Goal: Information Seeking & Learning: Learn about a topic

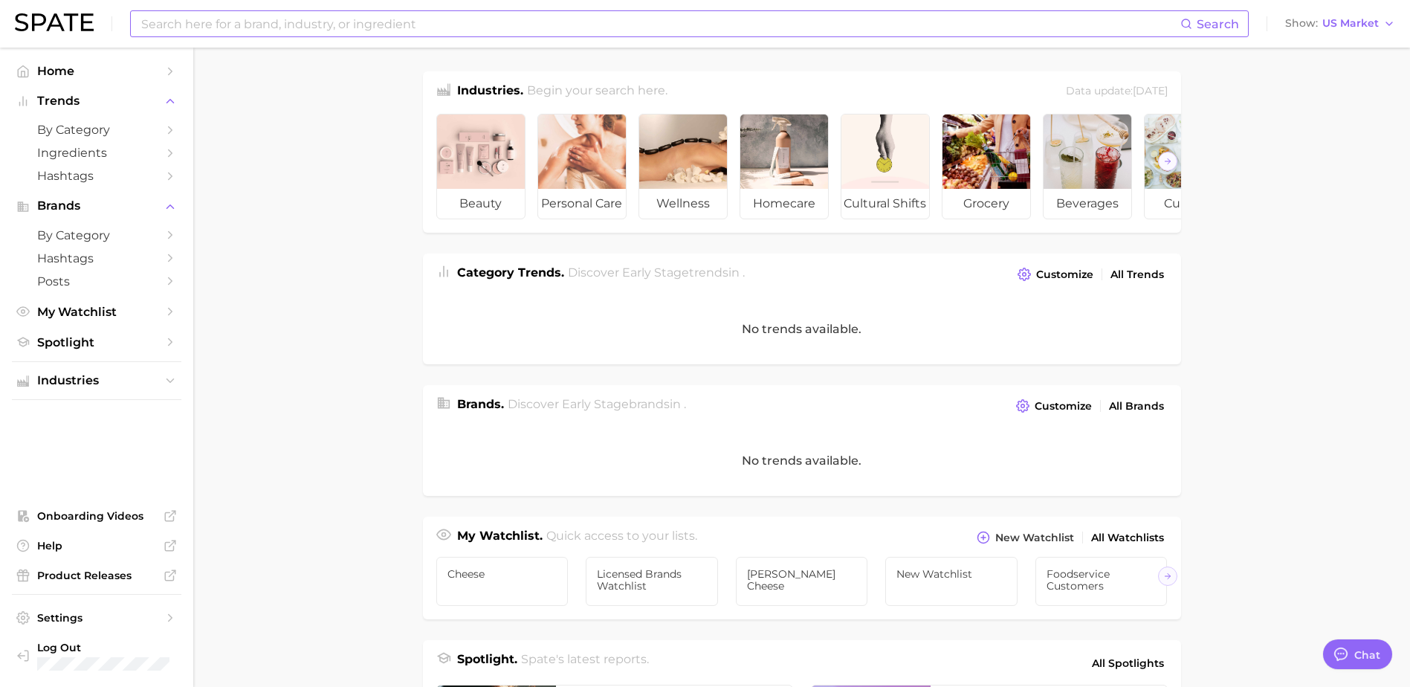
click at [222, 19] on input at bounding box center [660, 23] width 1041 height 25
type input "[PERSON_NAME] cheese"
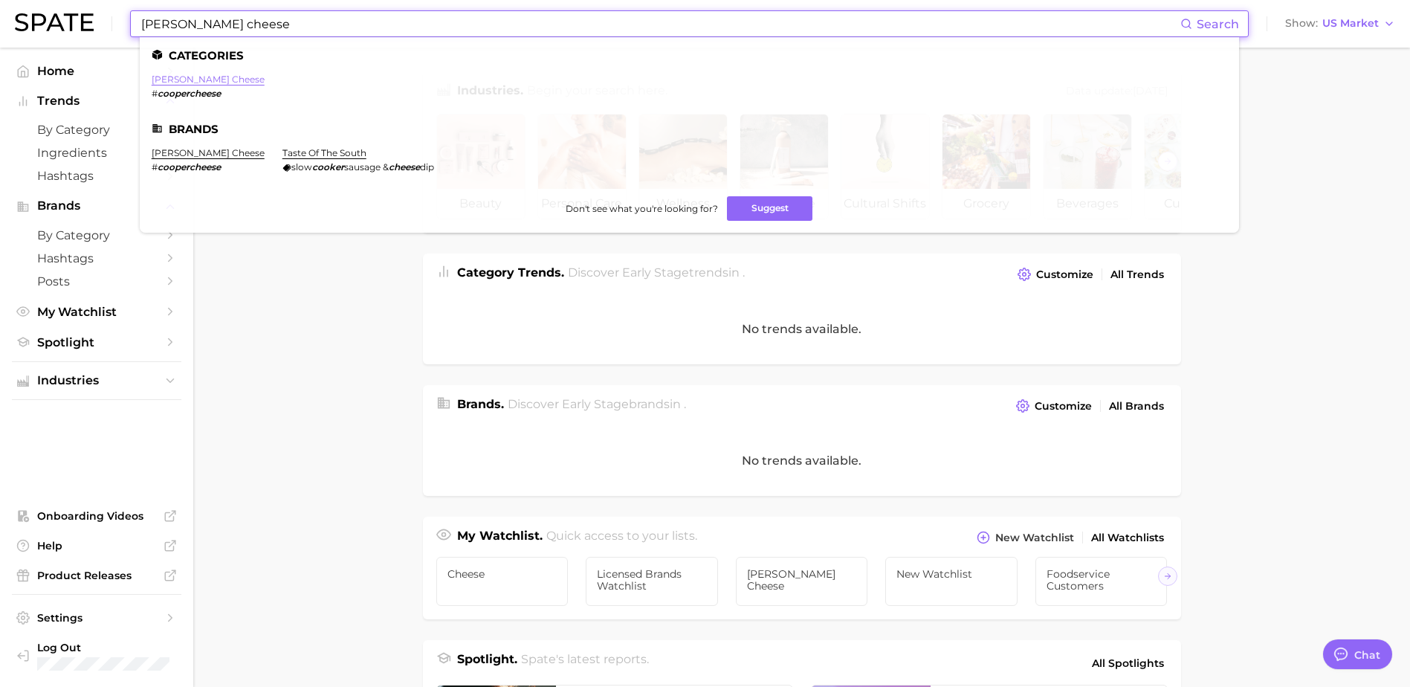
click at [196, 77] on link "[PERSON_NAME] cheese" at bounding box center [208, 79] width 113 height 11
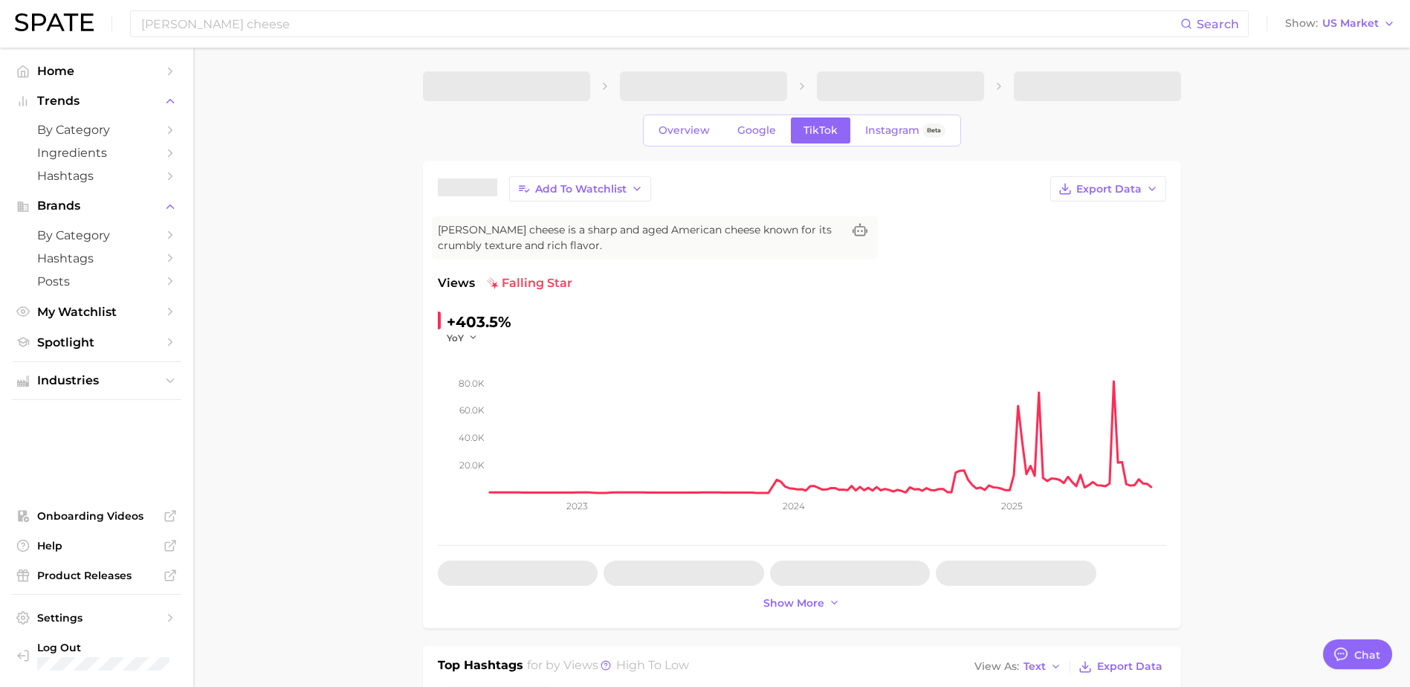
type textarea "x"
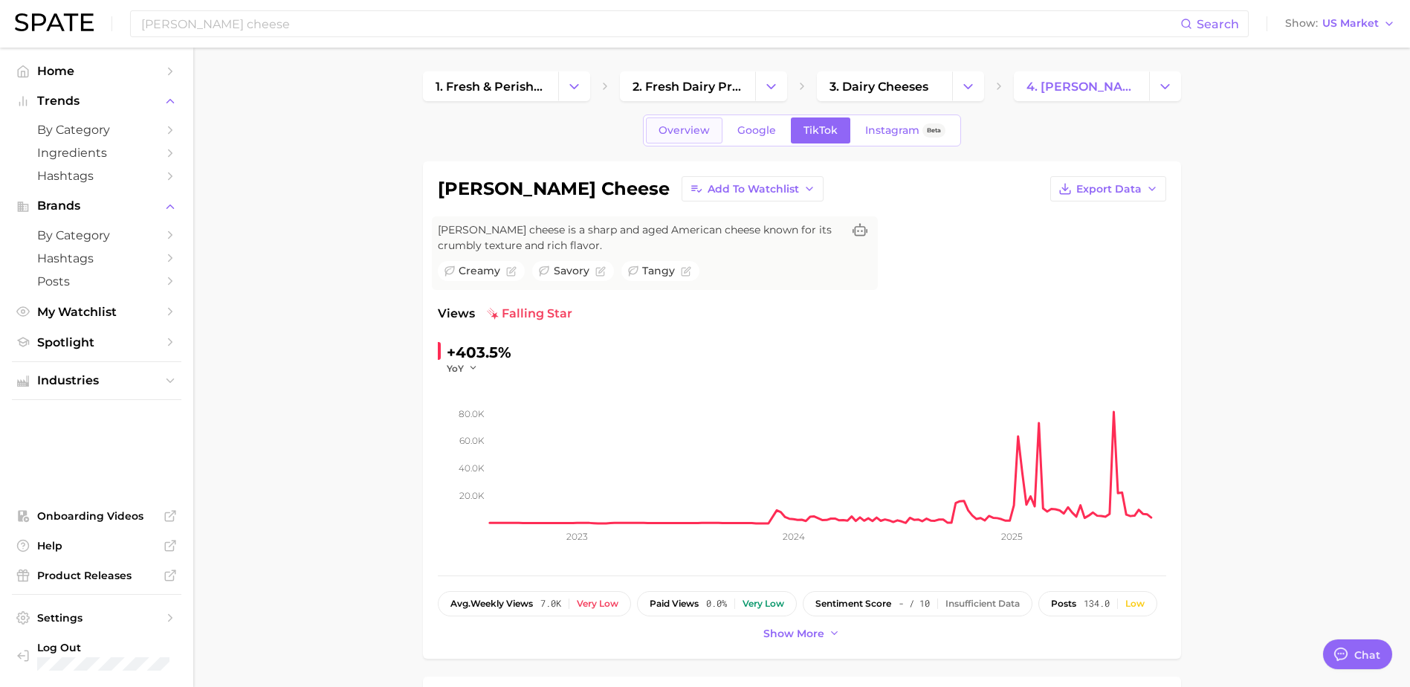
click at [671, 139] on link "Overview" at bounding box center [684, 130] width 77 height 26
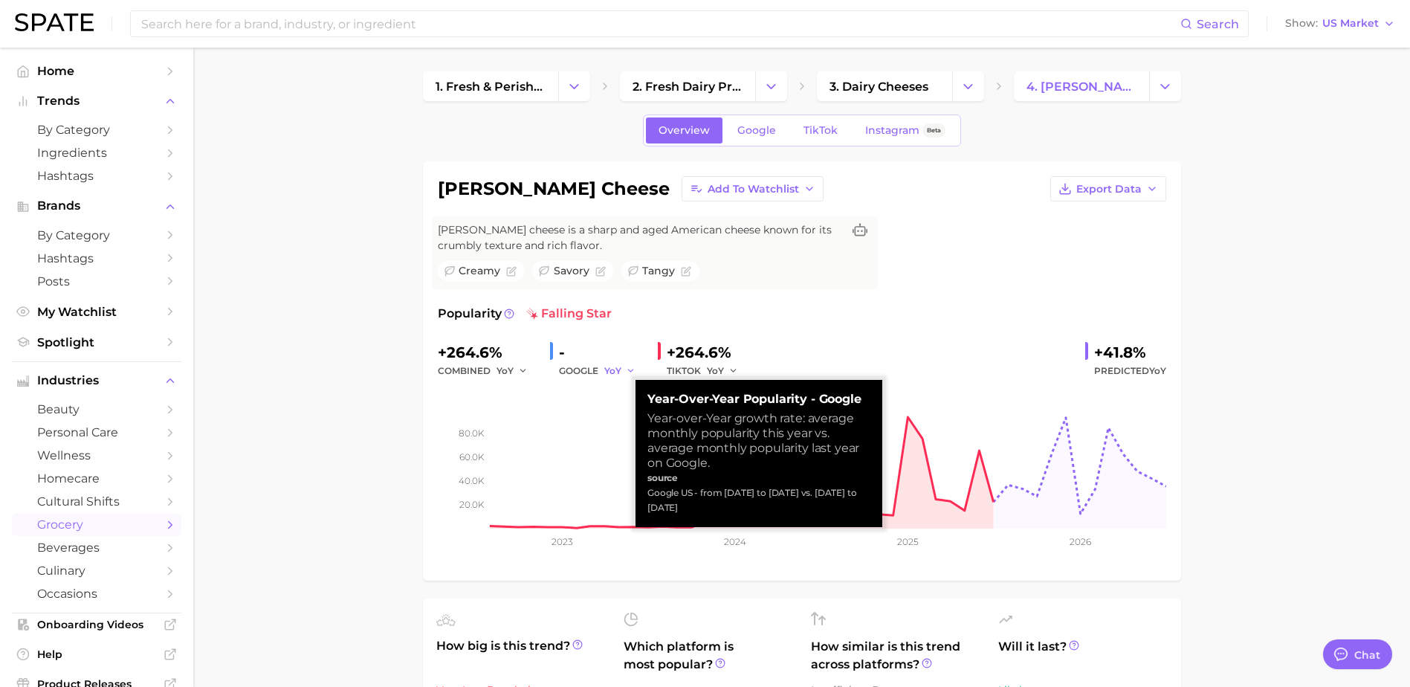
click at [619, 367] on span "YoY" at bounding box center [612, 370] width 17 height 13
click at [538, 422] on button "QoQ" at bounding box center [564, 421] width 164 height 27
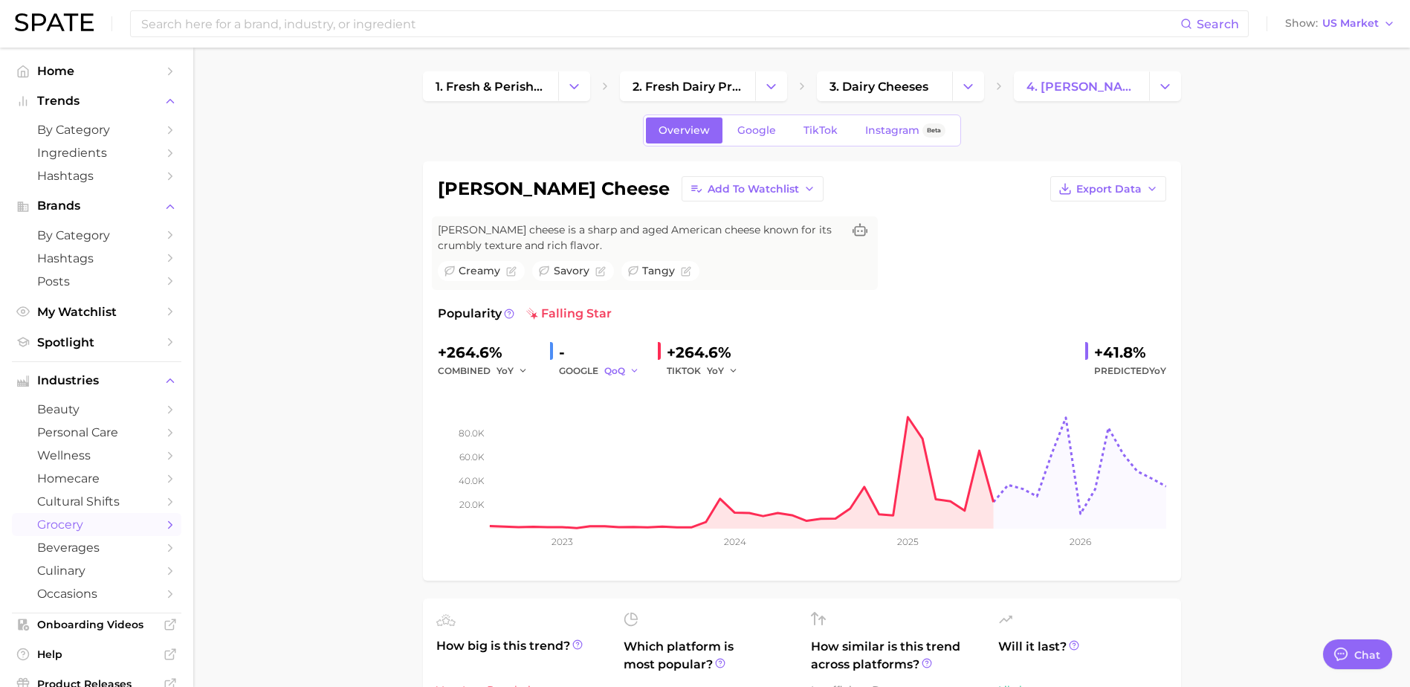
click at [628, 371] on button "QoQ" at bounding box center [622, 371] width 36 height 18
click at [542, 449] on button "MoM" at bounding box center [564, 448] width 164 height 27
click at [605, 367] on span "MoM" at bounding box center [615, 370] width 22 height 13
click at [572, 393] on button "YoY" at bounding box center [564, 394] width 164 height 27
click at [760, 129] on span "Google" at bounding box center [756, 130] width 39 height 13
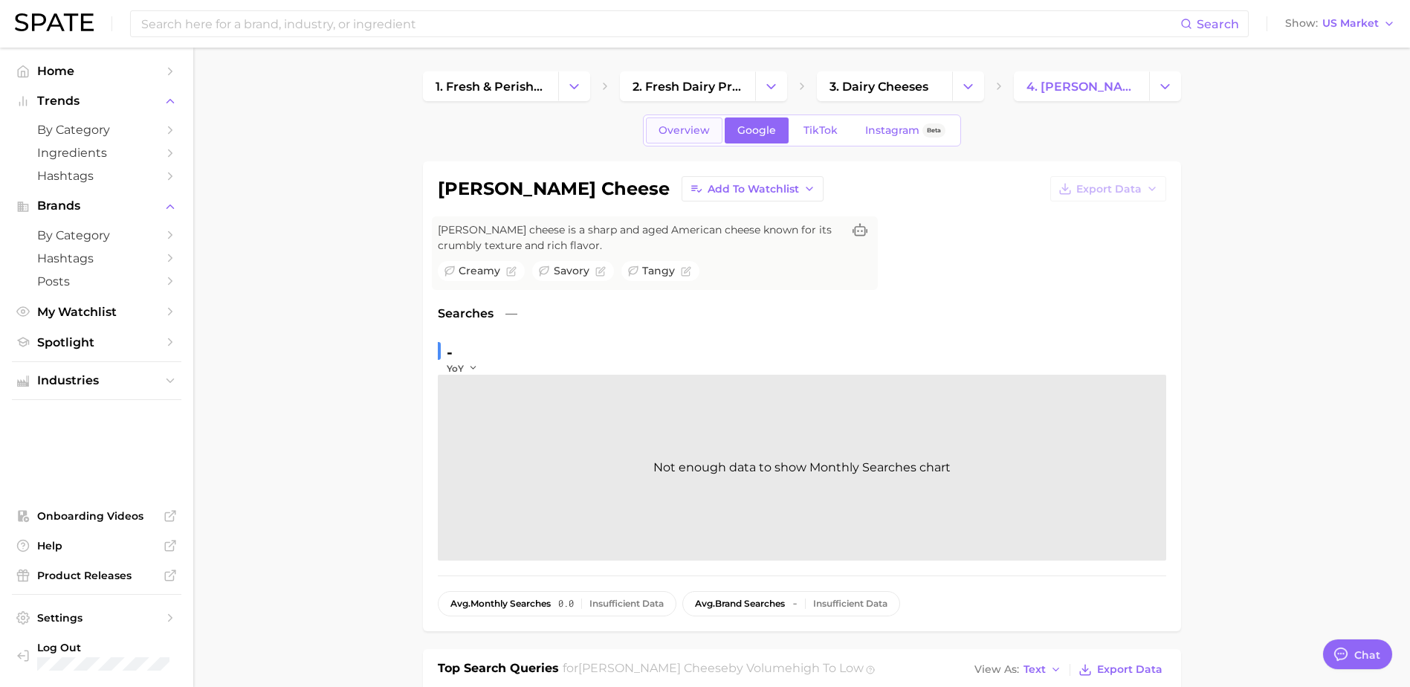
click at [711, 135] on link "Overview" at bounding box center [684, 130] width 77 height 26
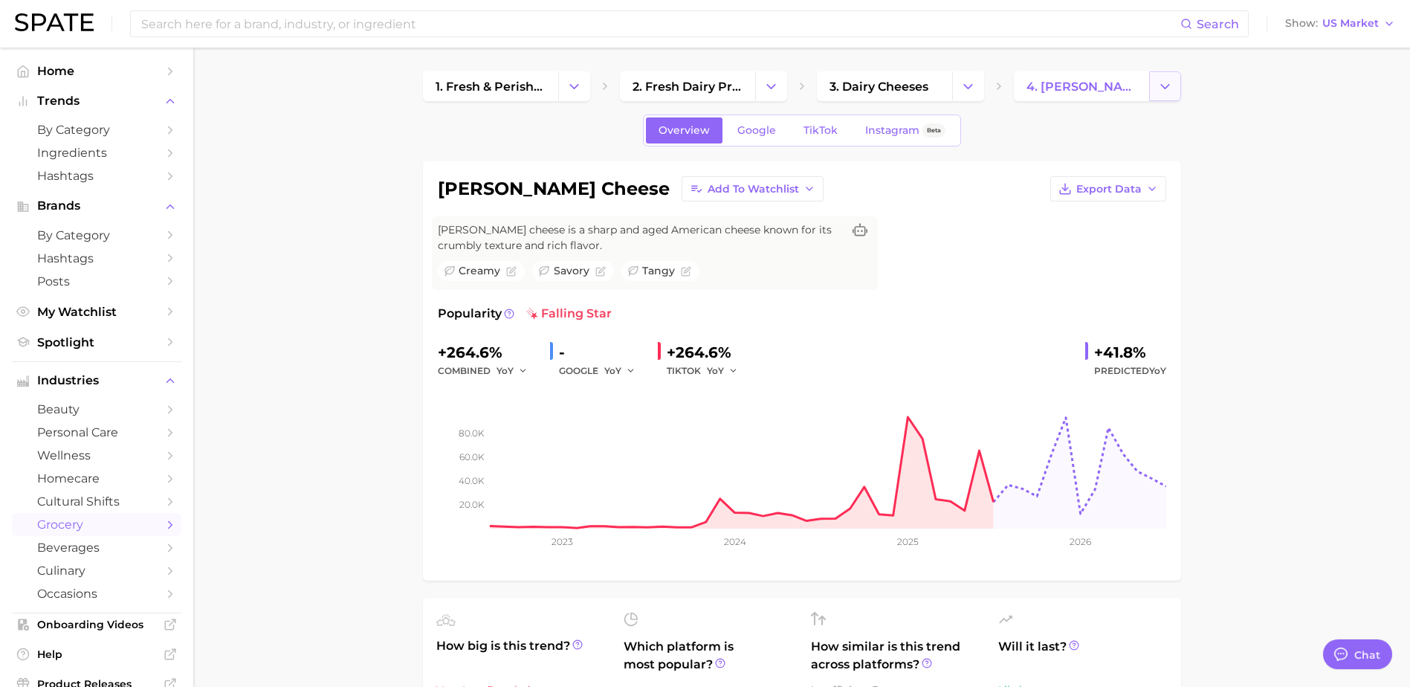
click at [1166, 85] on icon "Change Category" at bounding box center [1165, 87] width 16 height 16
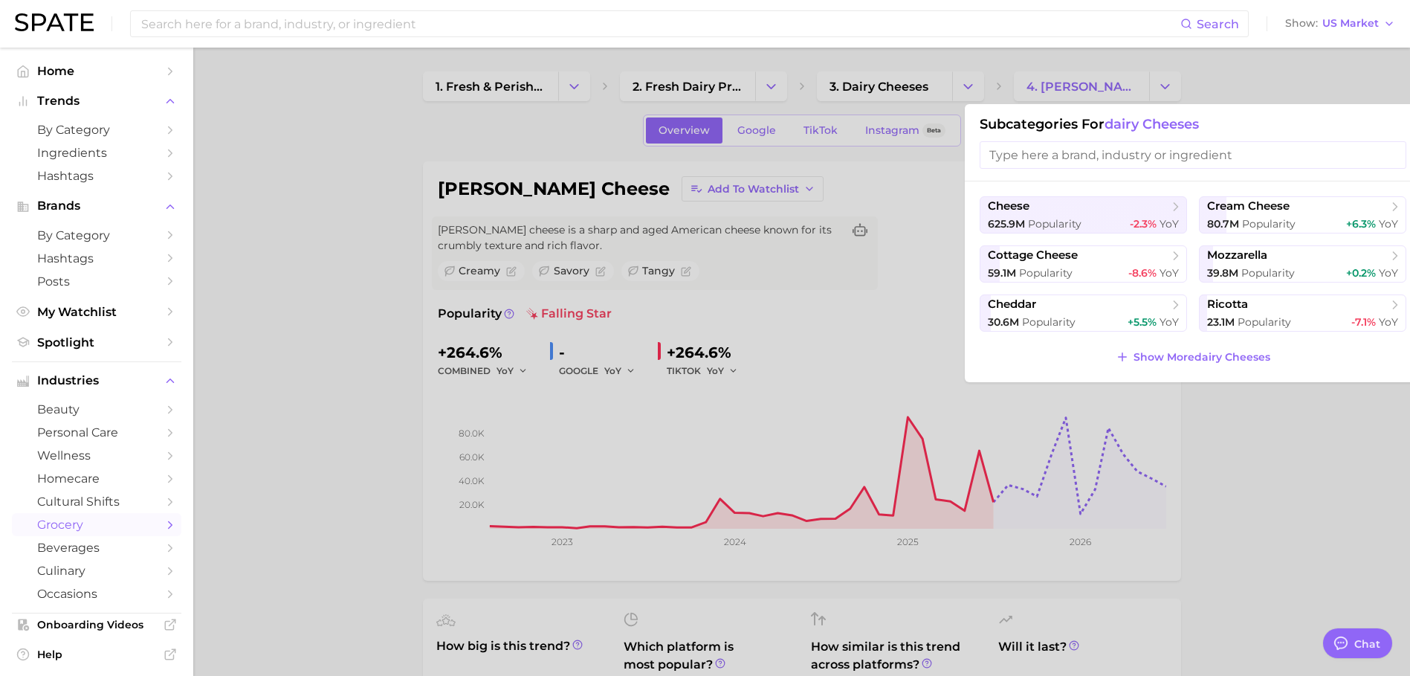
click at [1176, 94] on div at bounding box center [705, 338] width 1410 height 676
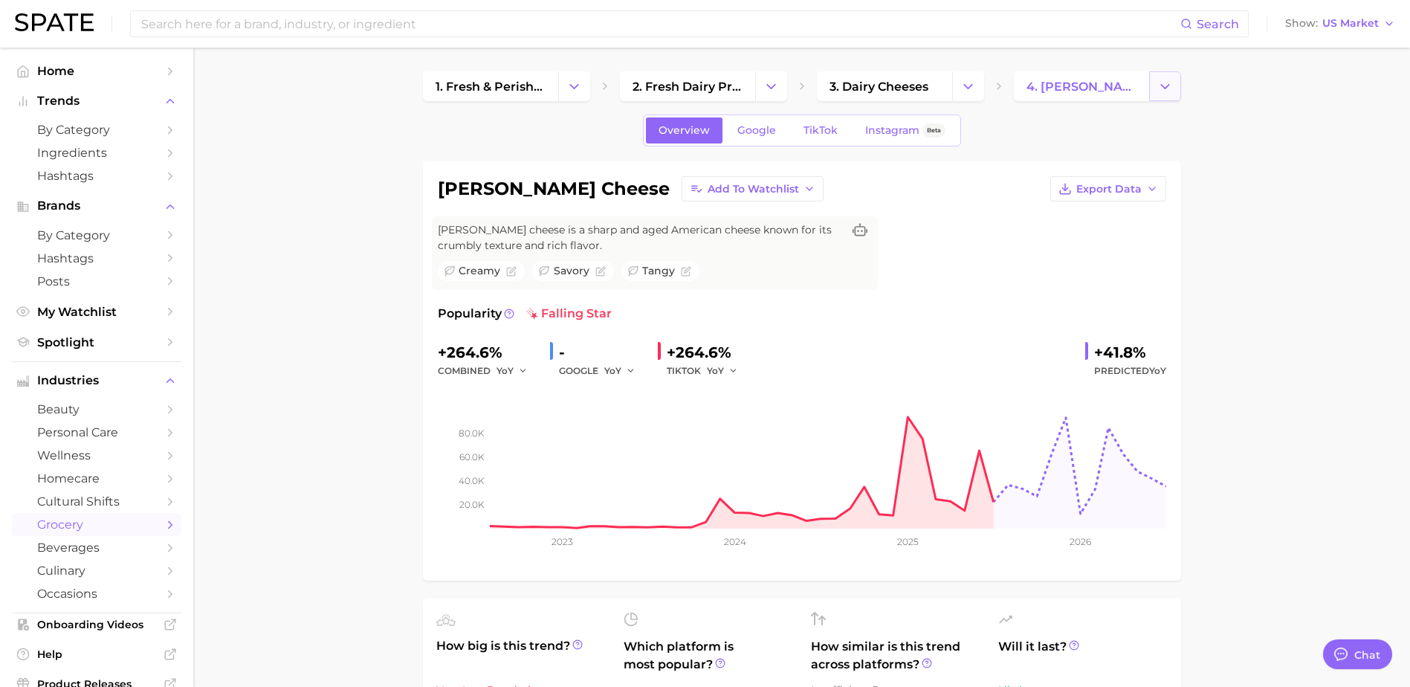
click at [1175, 89] on button "Change Category" at bounding box center [1165, 86] width 32 height 30
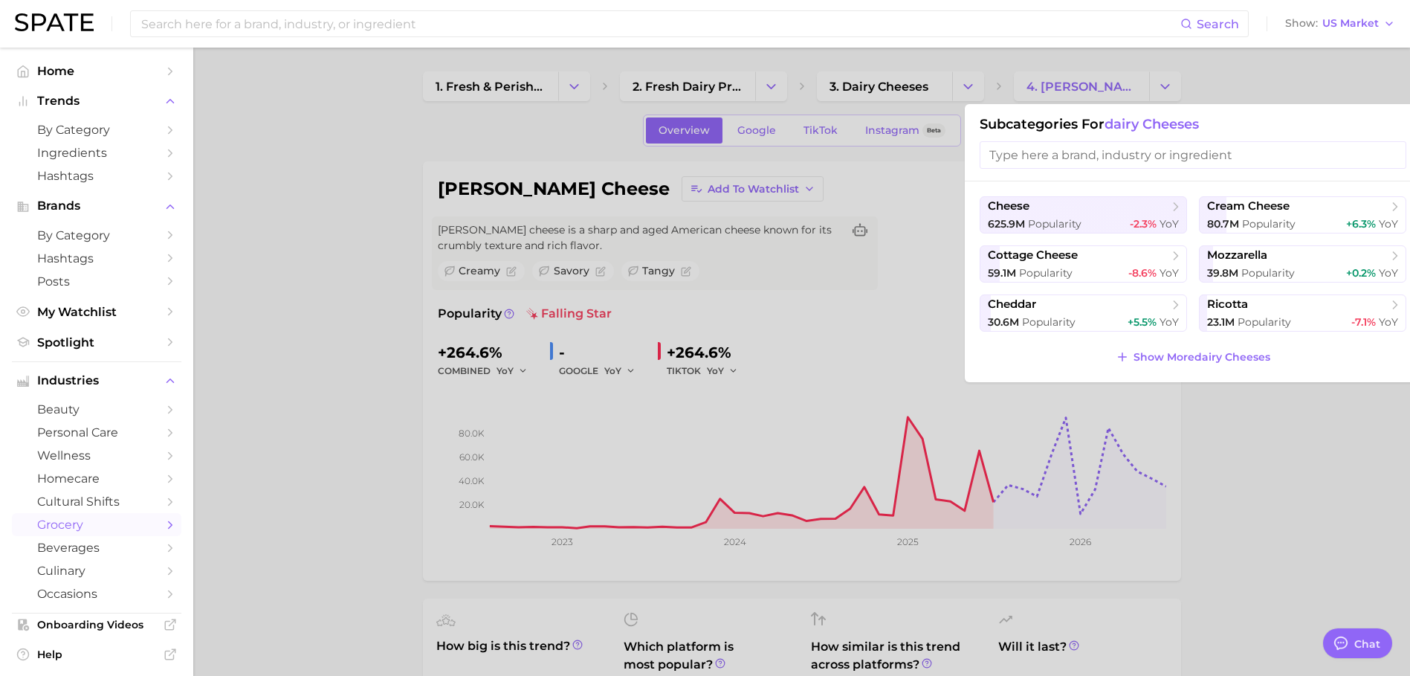
click at [1177, 87] on div at bounding box center [705, 338] width 1410 height 676
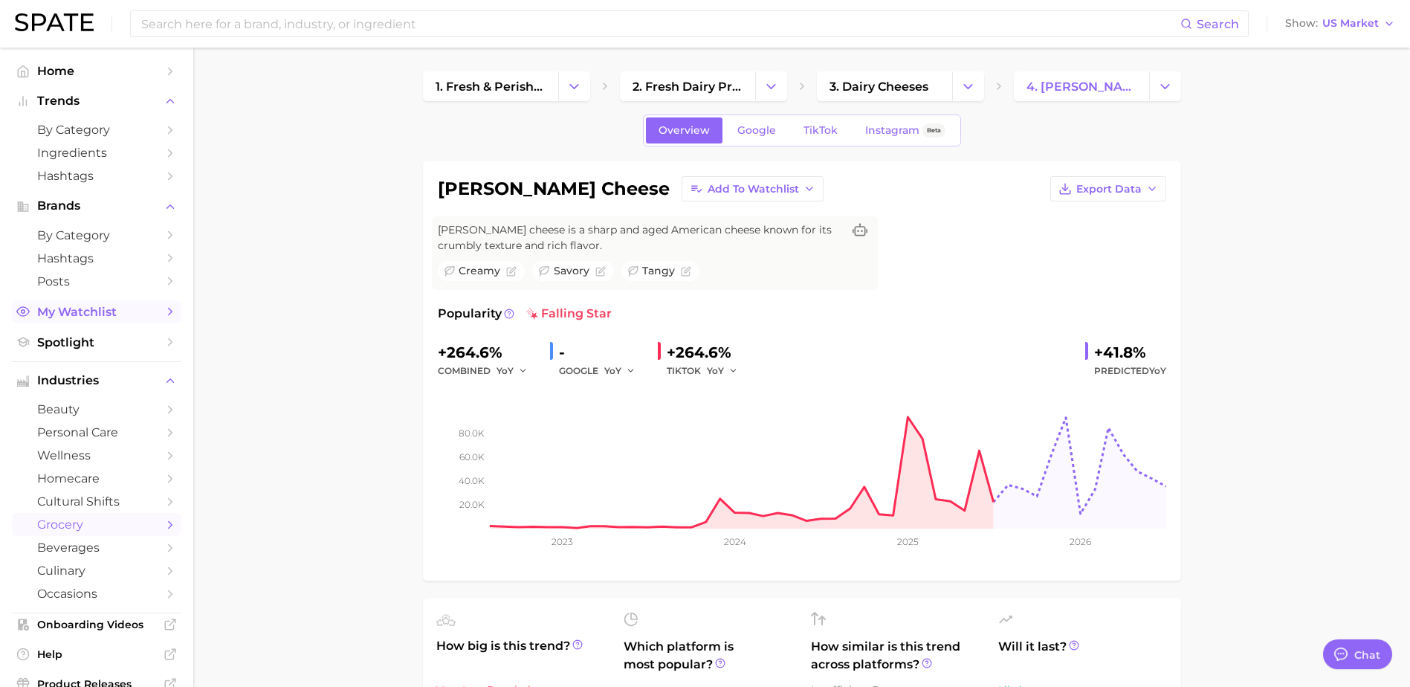
click at [135, 302] on link "My Watchlist" at bounding box center [96, 311] width 169 height 23
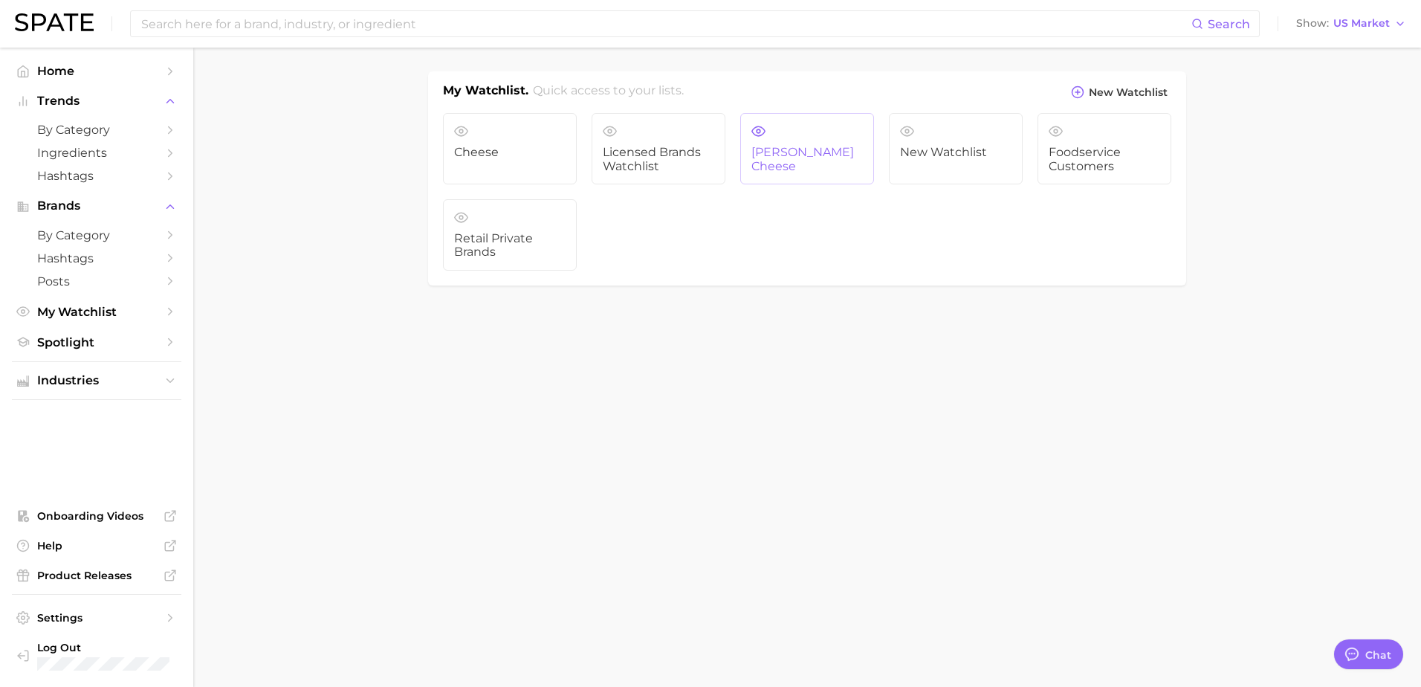
click at [782, 145] on link "[PERSON_NAME] Cheese" at bounding box center [807, 148] width 134 height 71
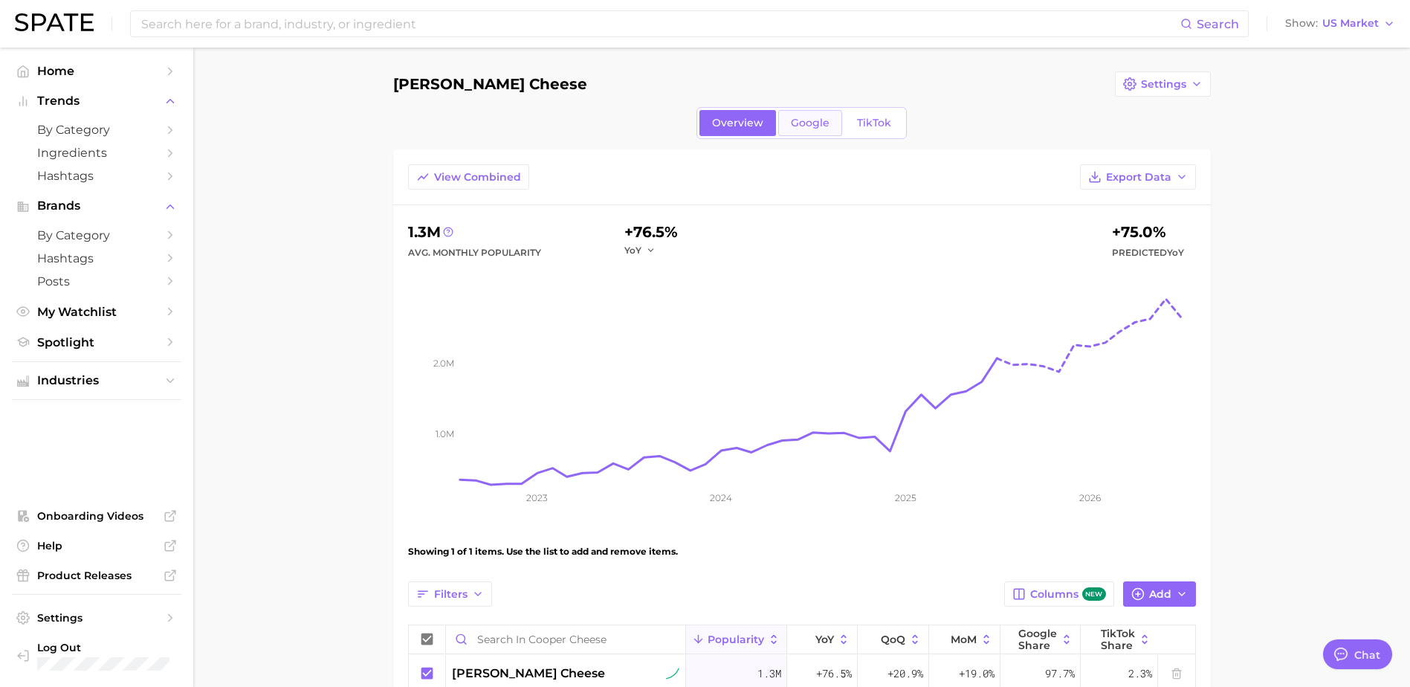
click at [802, 114] on link "Google" at bounding box center [810, 123] width 64 height 26
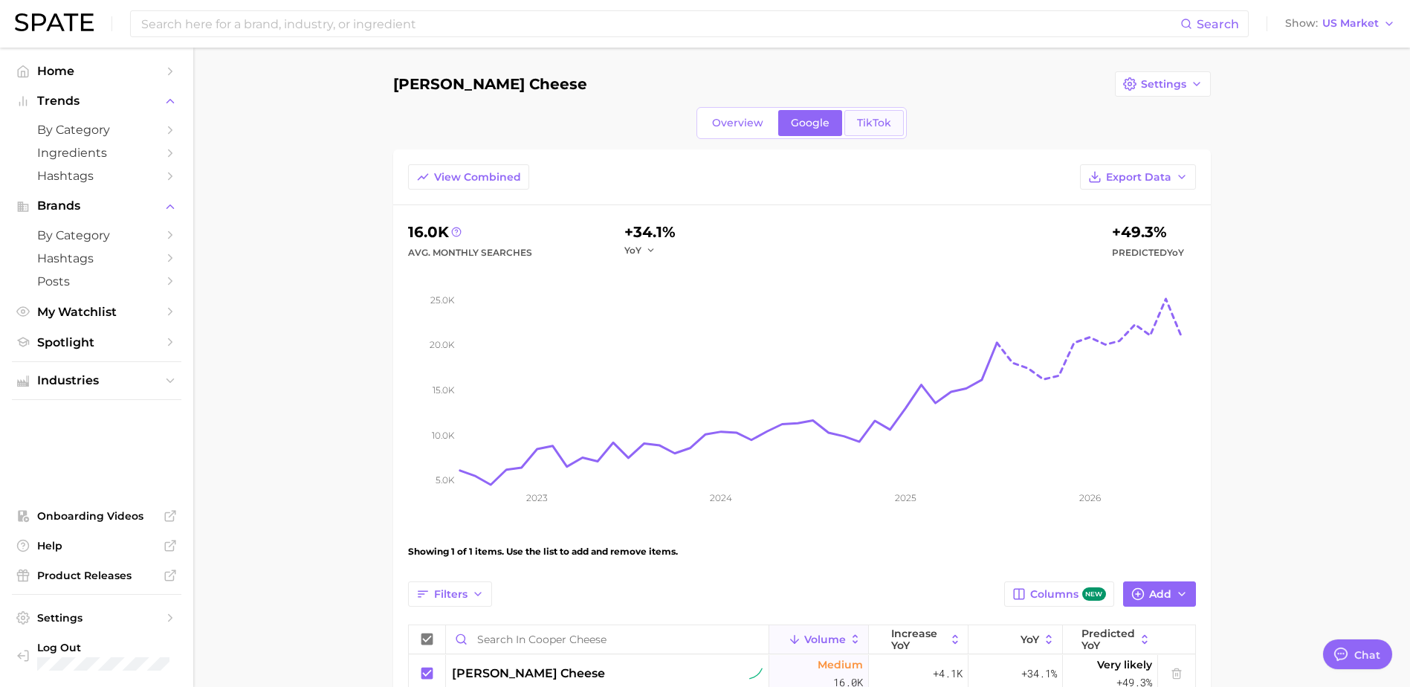
click at [860, 115] on link "TikTok" at bounding box center [874, 123] width 59 height 26
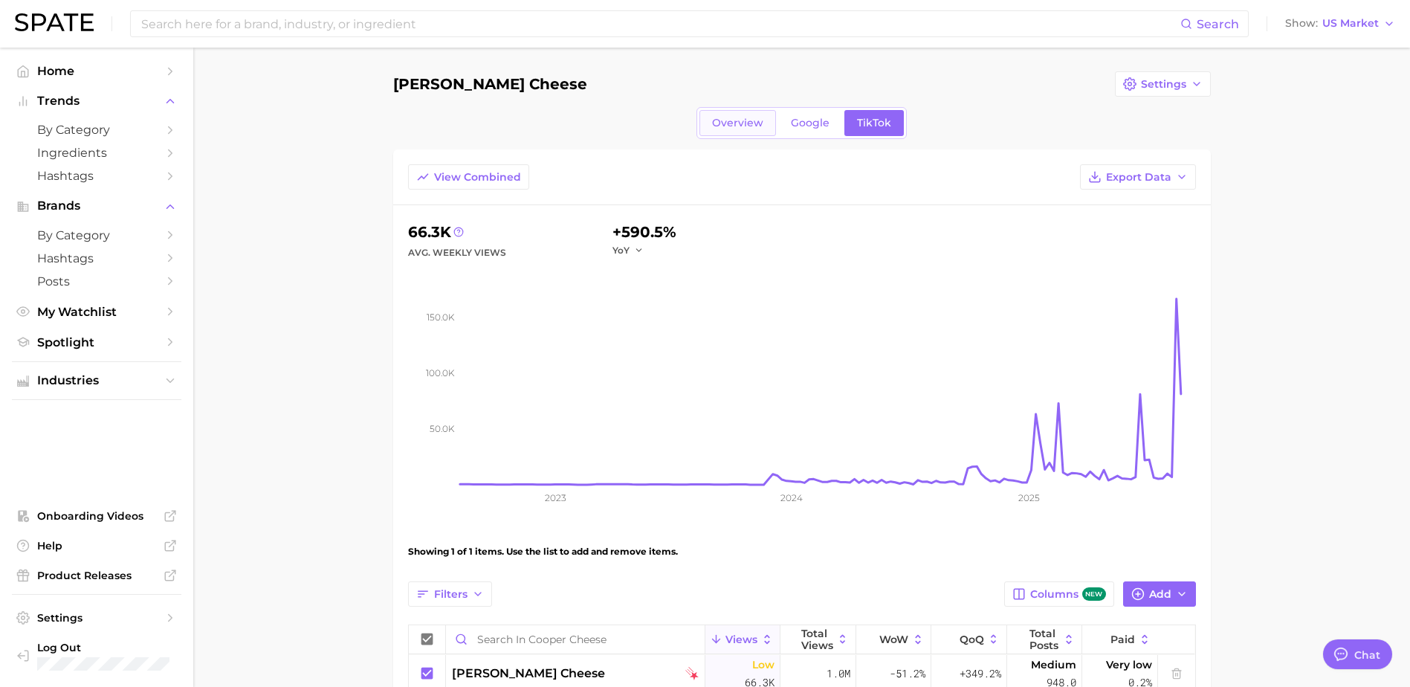
click at [745, 123] on span "Overview" at bounding box center [737, 123] width 51 height 13
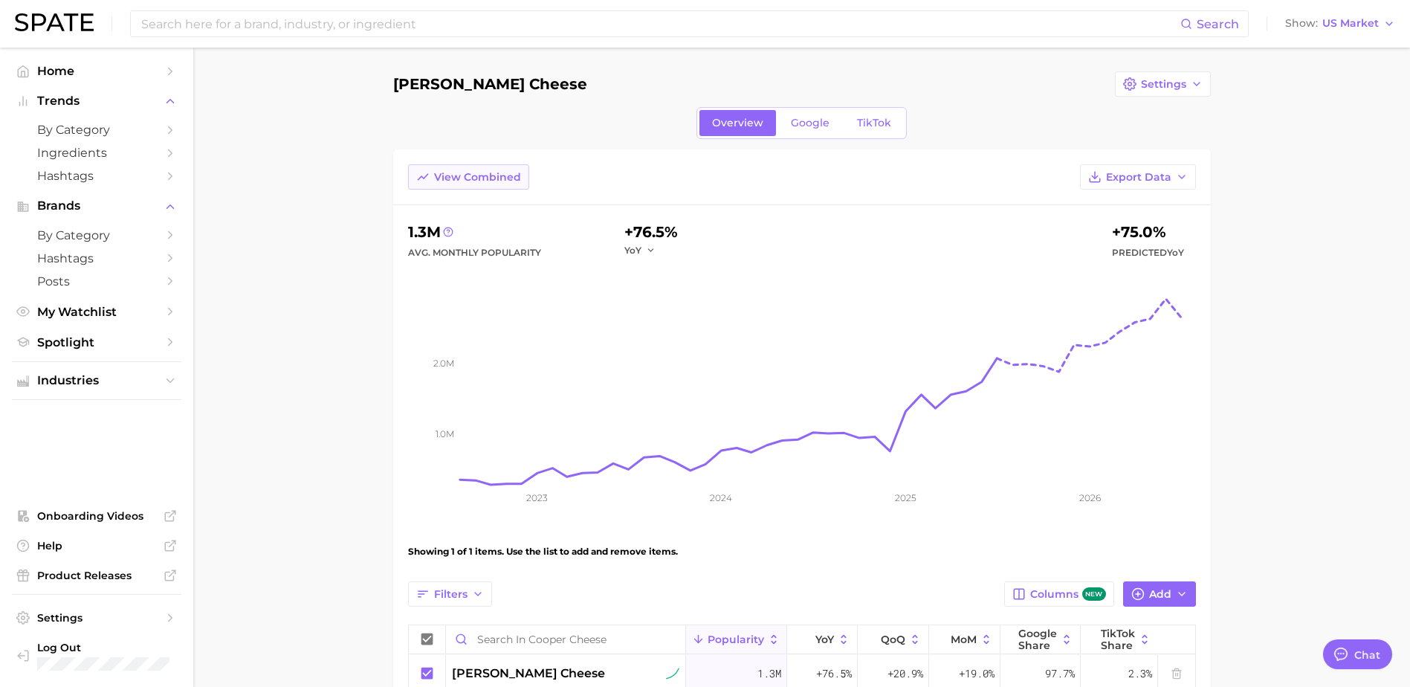
click at [507, 178] on span "View Combined" at bounding box center [477, 177] width 87 height 13
click at [508, 175] on span "View Separated" at bounding box center [477, 177] width 86 height 13
click at [493, 181] on span "View Combined" at bounding box center [477, 177] width 87 height 13
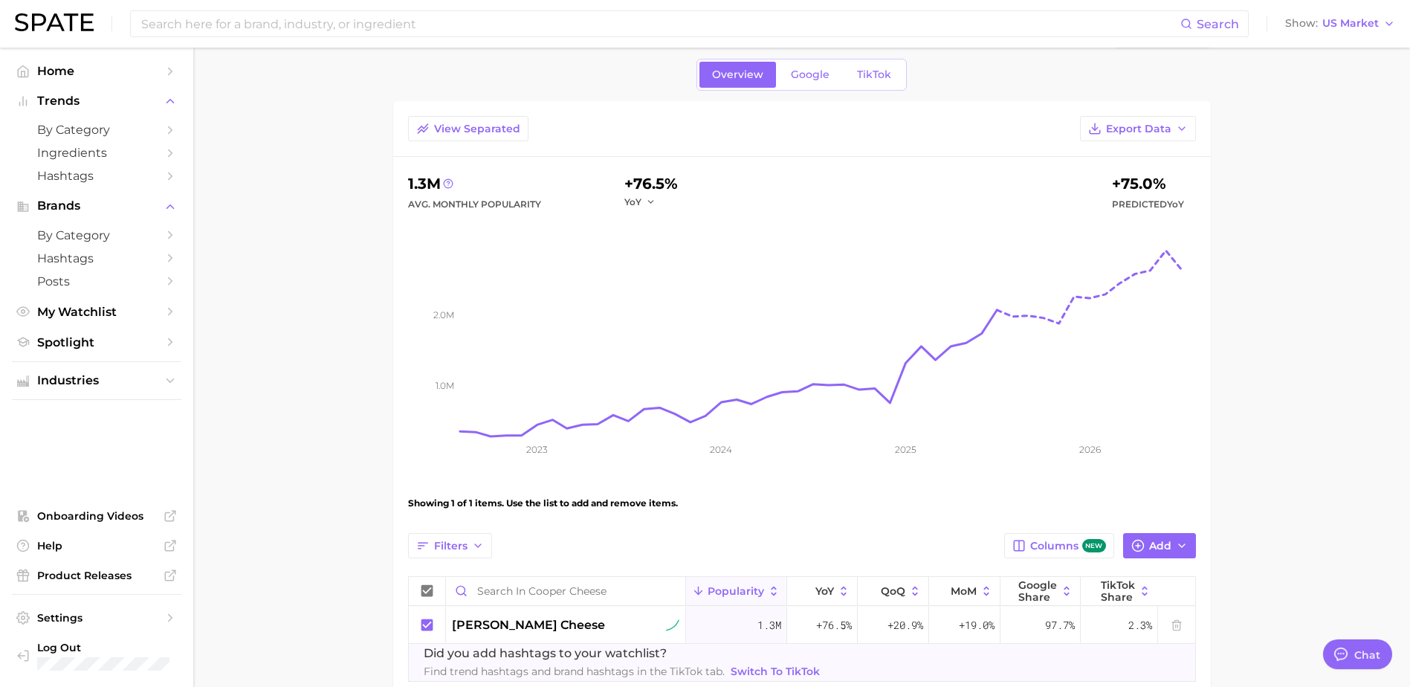
scroll to position [74, 0]
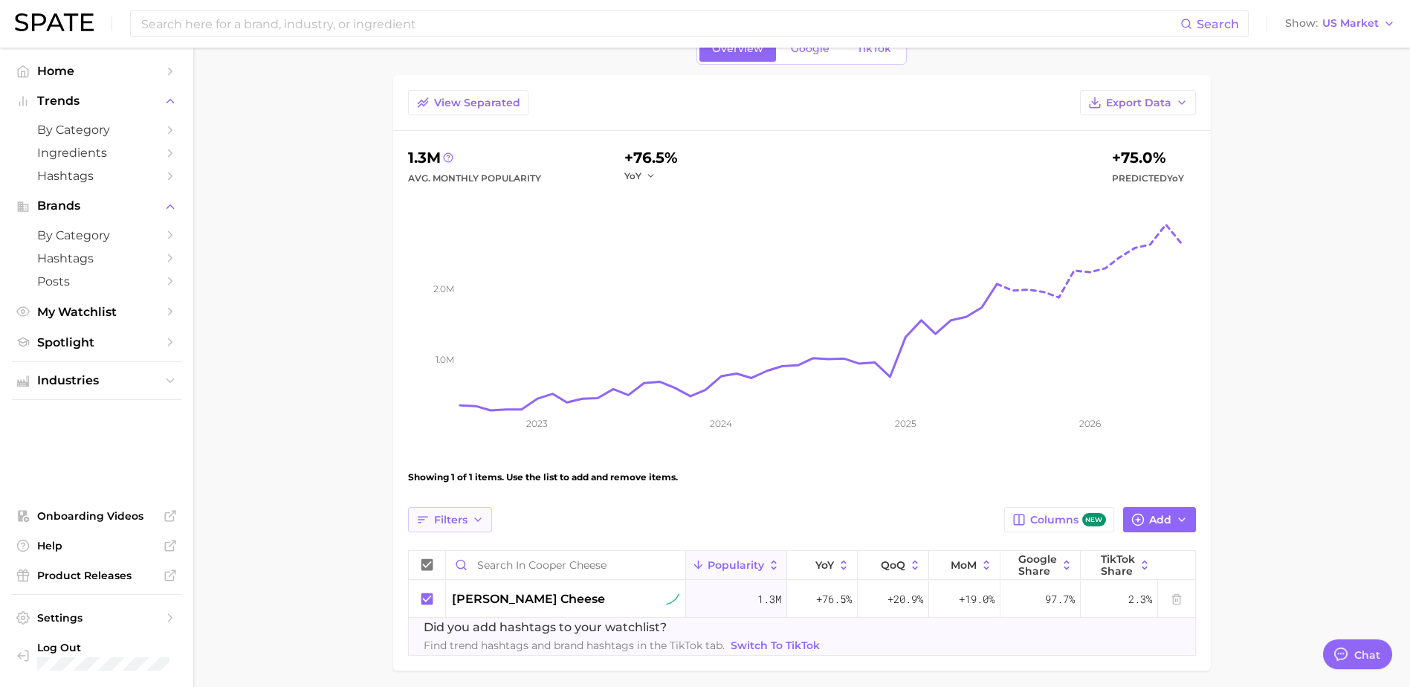
click at [469, 524] on button "Filters" at bounding box center [450, 519] width 84 height 25
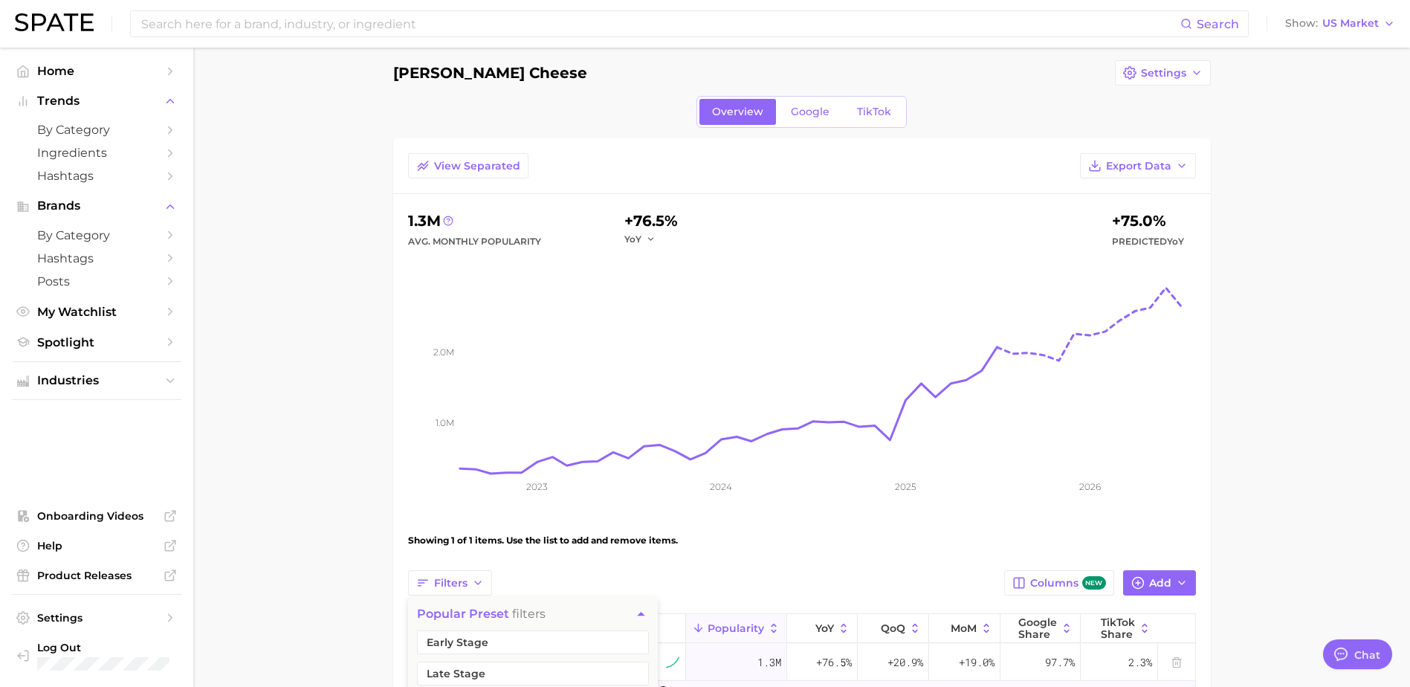
scroll to position [0, 0]
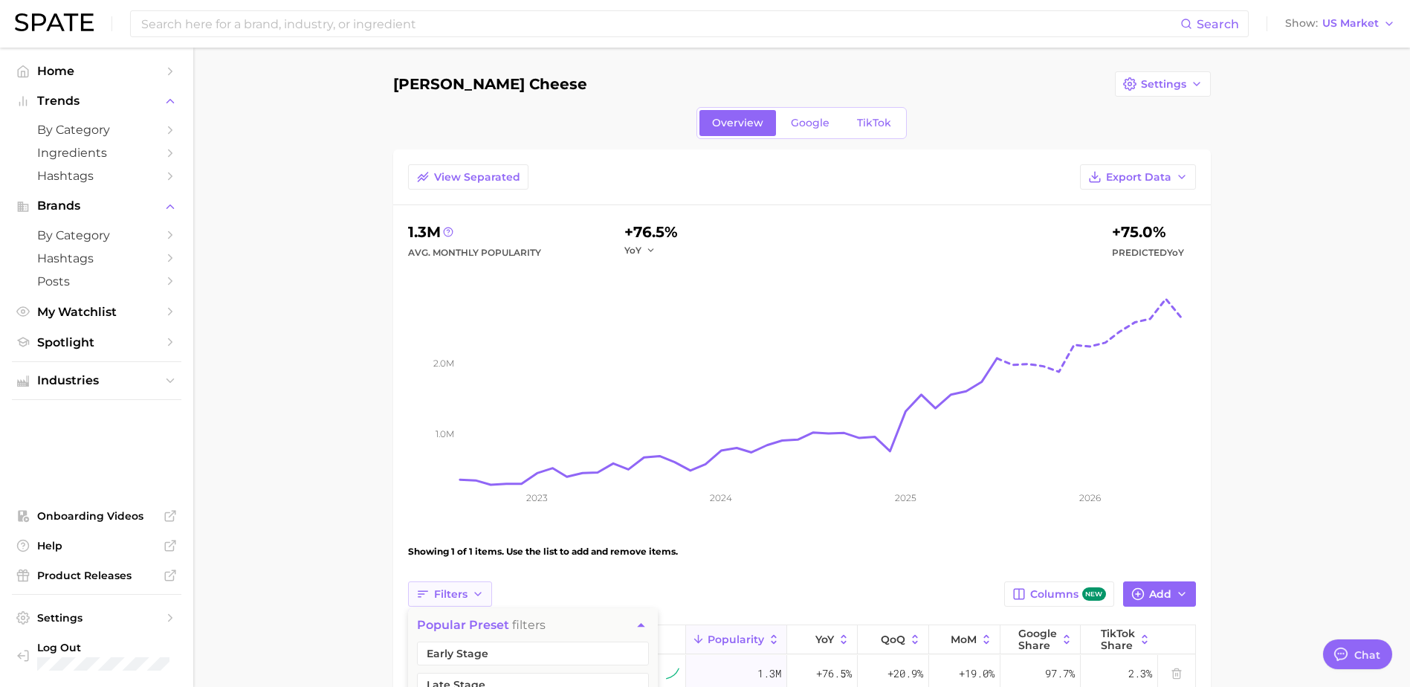
click at [469, 586] on button "Filters" at bounding box center [450, 593] width 84 height 25
click at [878, 123] on span "TikTok" at bounding box center [874, 123] width 34 height 13
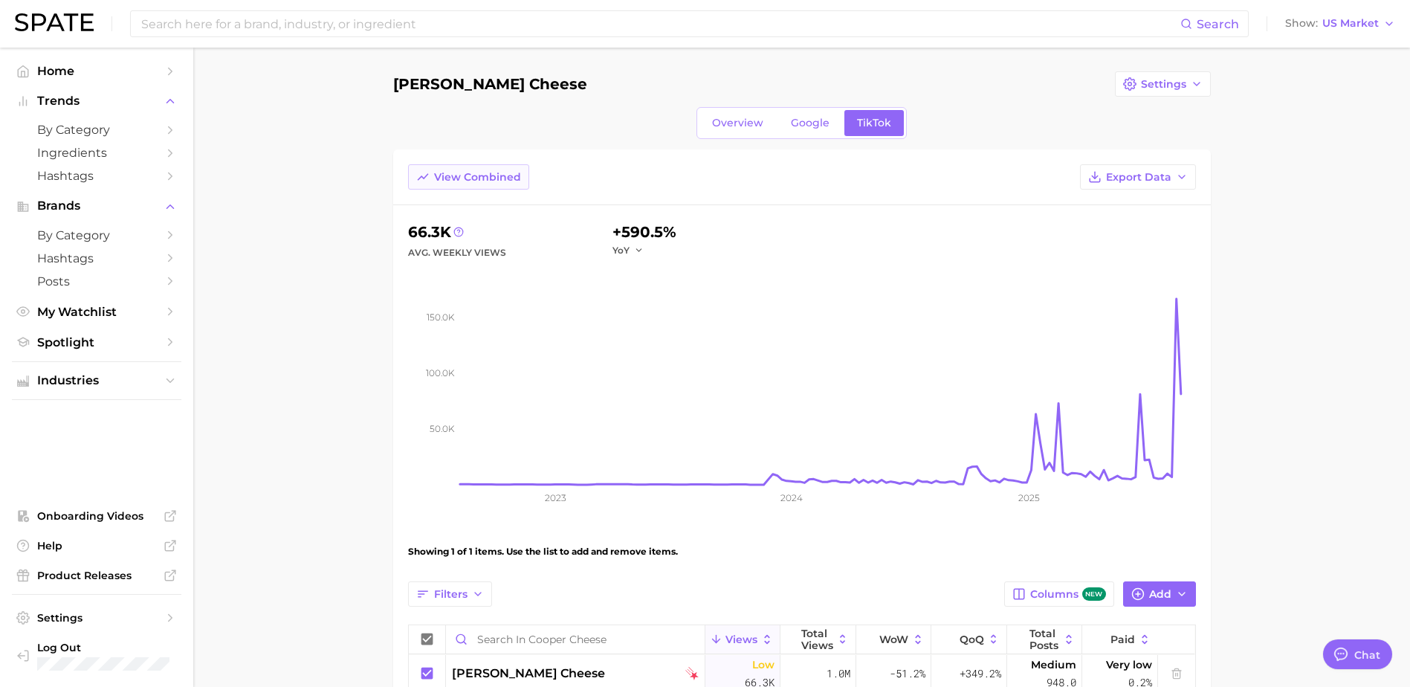
click at [489, 172] on span "View Combined" at bounding box center [477, 177] width 87 height 13
click at [506, 175] on span "View Separated" at bounding box center [477, 177] width 86 height 13
click at [808, 125] on span "Google" at bounding box center [810, 123] width 39 height 13
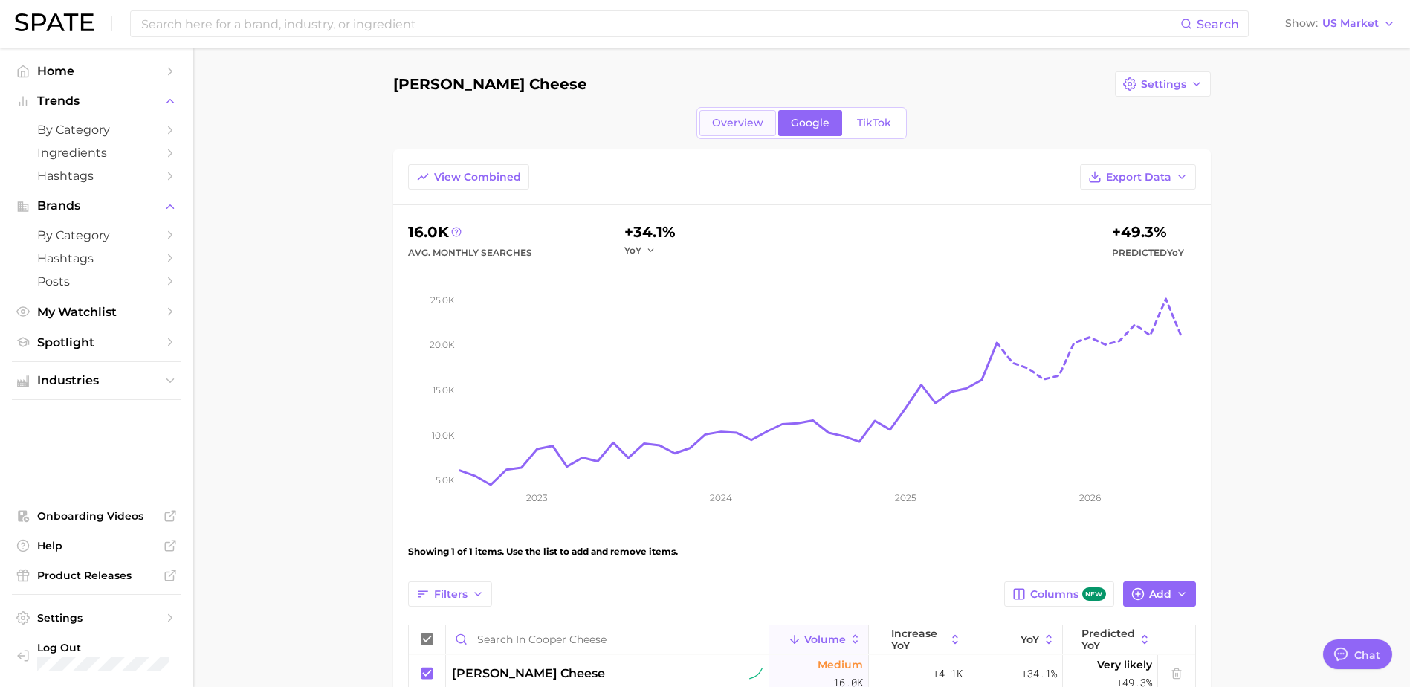
click at [740, 123] on span "Overview" at bounding box center [737, 123] width 51 height 13
click at [121, 305] on span "My Watchlist" at bounding box center [96, 312] width 119 height 14
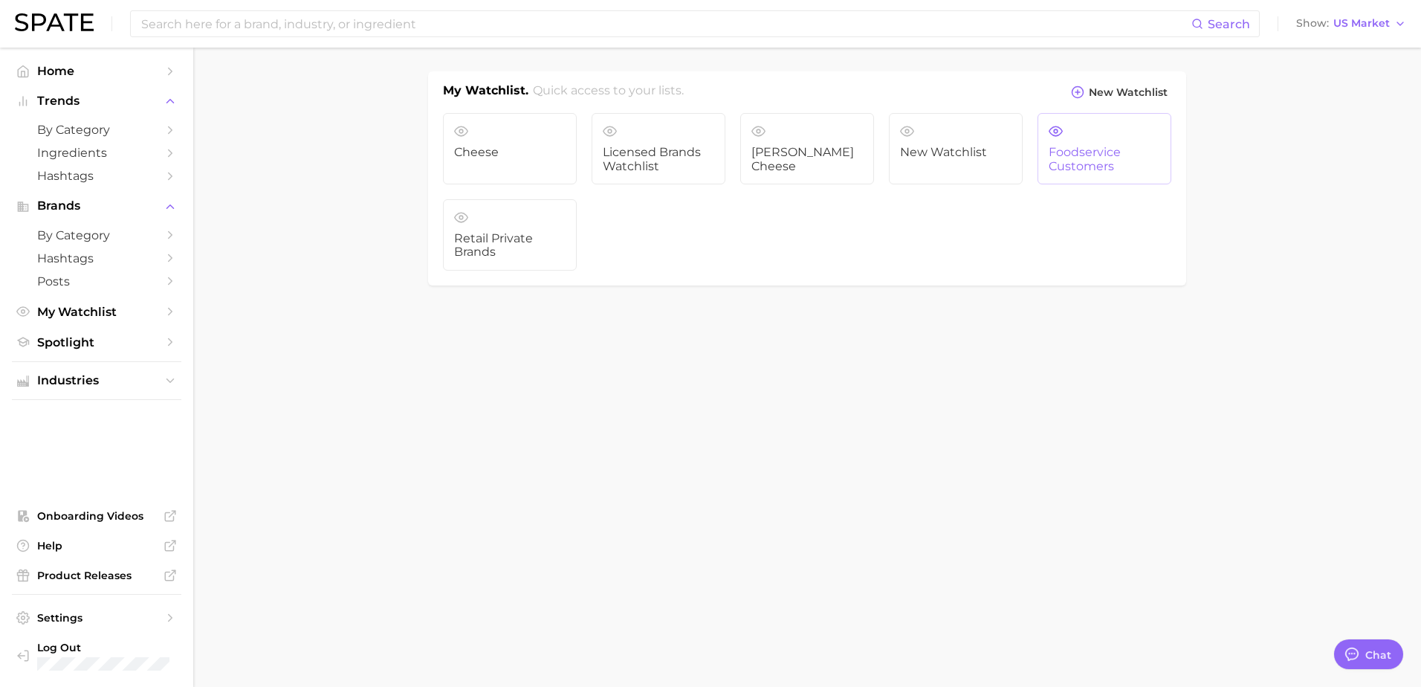
click at [1111, 168] on span "Foodservice Customers" at bounding box center [1105, 160] width 112 height 28
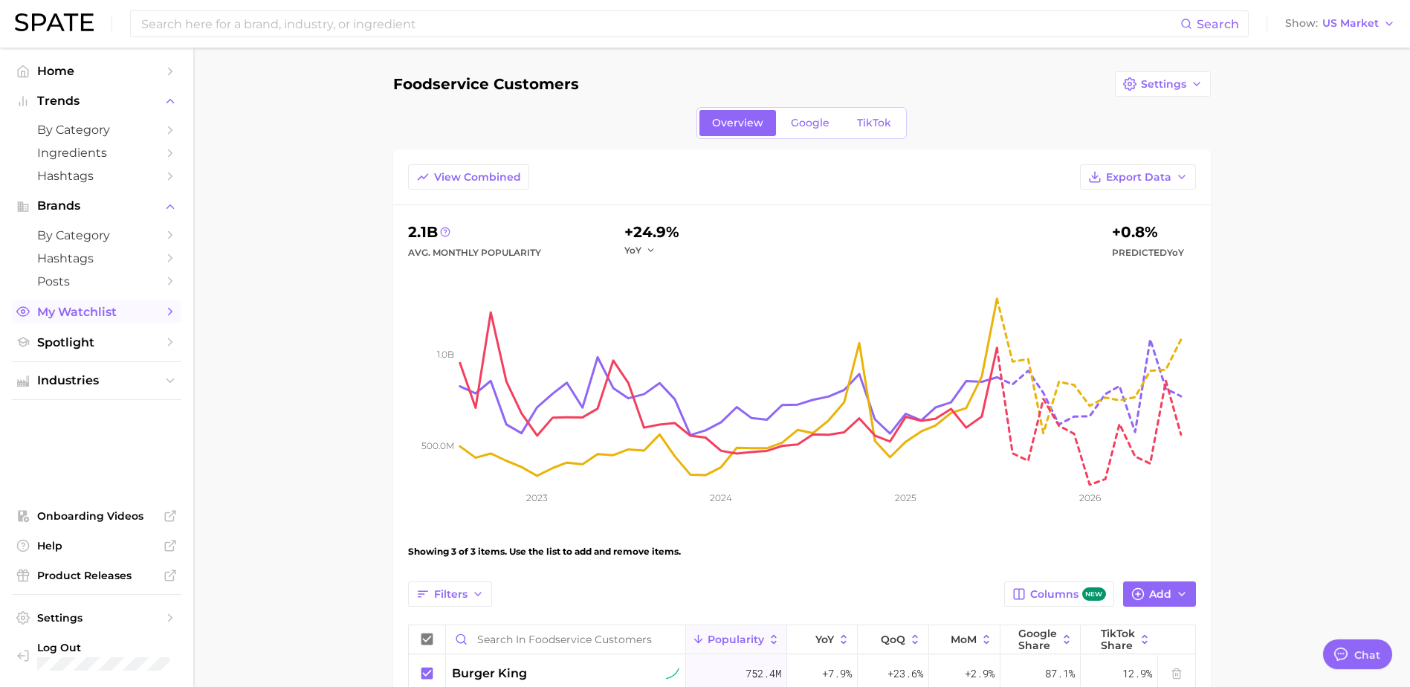
click at [103, 301] on link "My Watchlist" at bounding box center [96, 311] width 169 height 23
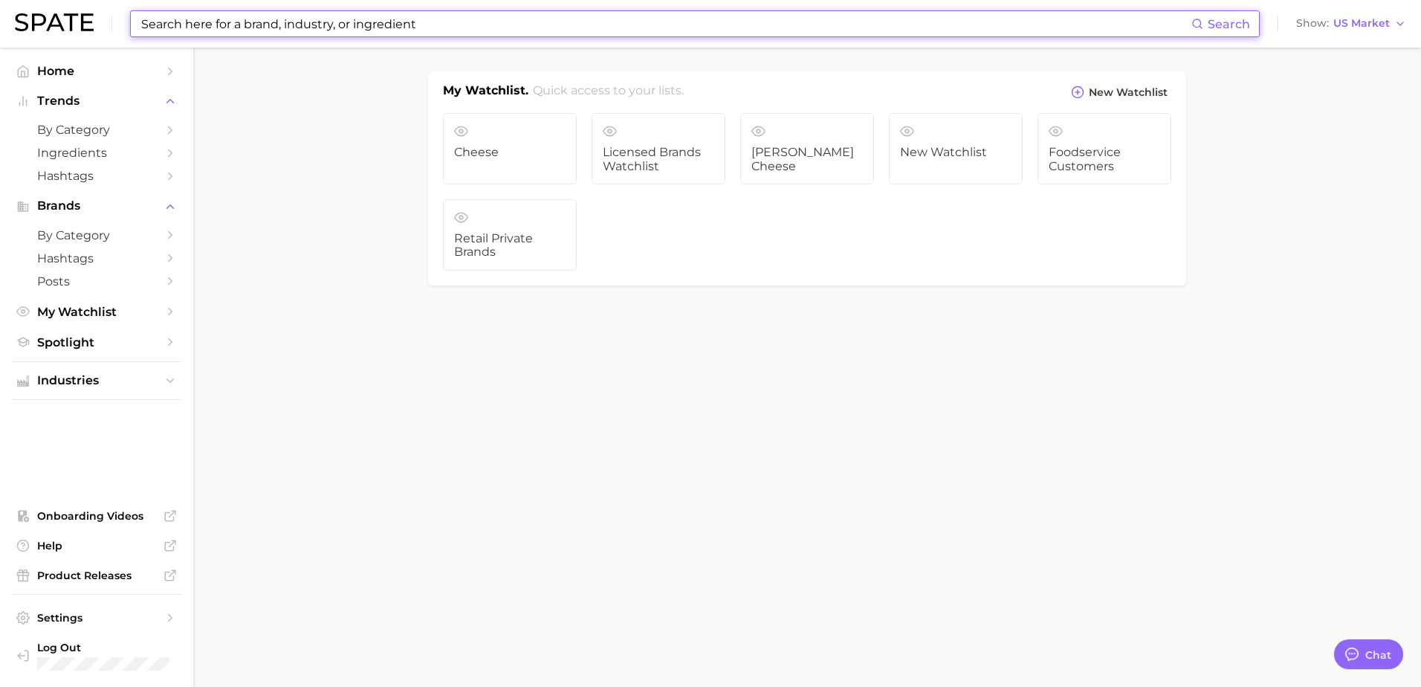
click at [201, 25] on input at bounding box center [666, 23] width 1052 height 25
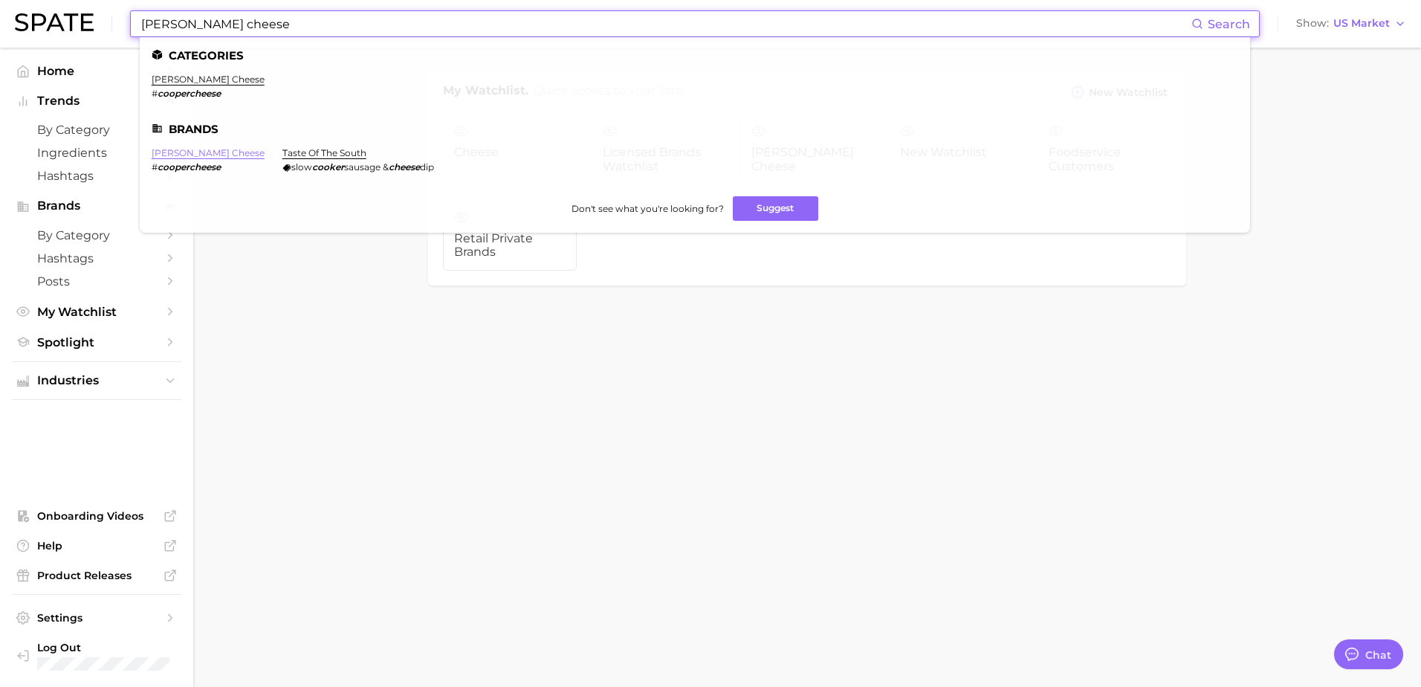
type input "[PERSON_NAME] cheese"
click at [207, 152] on link "[PERSON_NAME] cheese" at bounding box center [208, 152] width 113 height 11
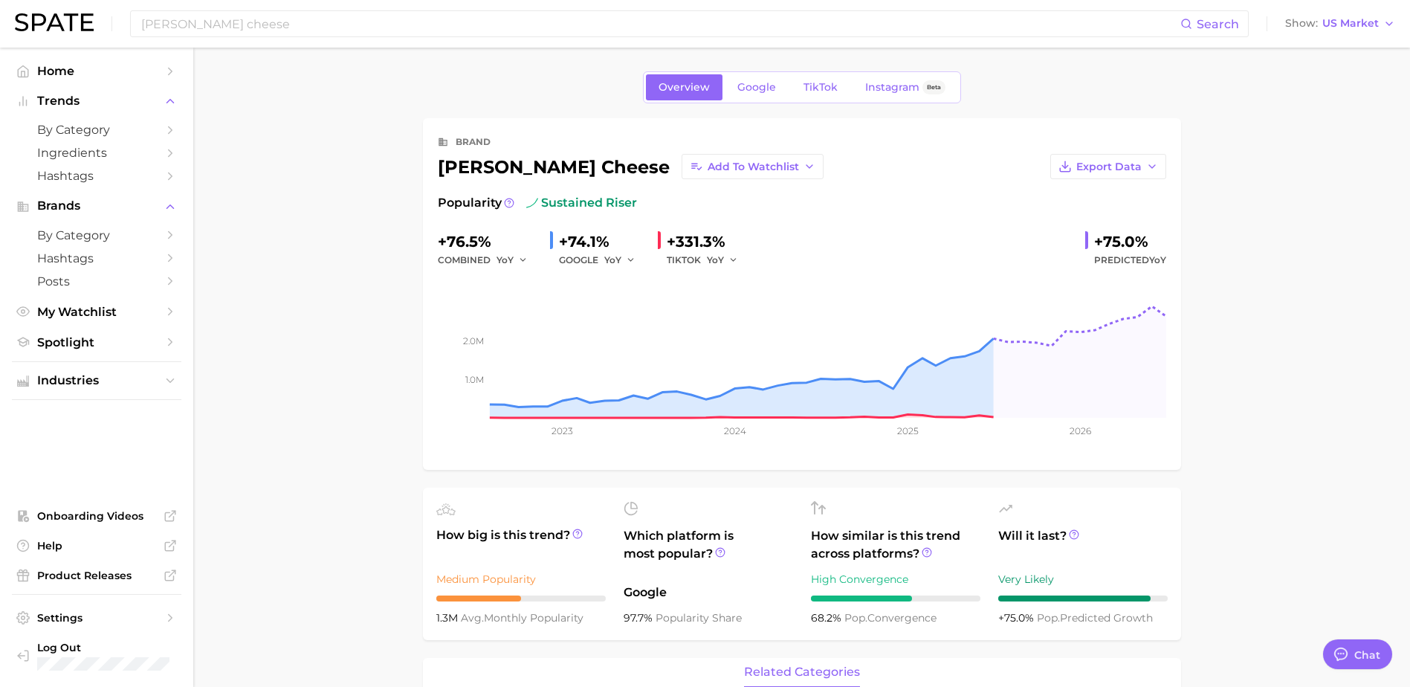
click at [764, 87] on span "Google" at bounding box center [756, 87] width 39 height 13
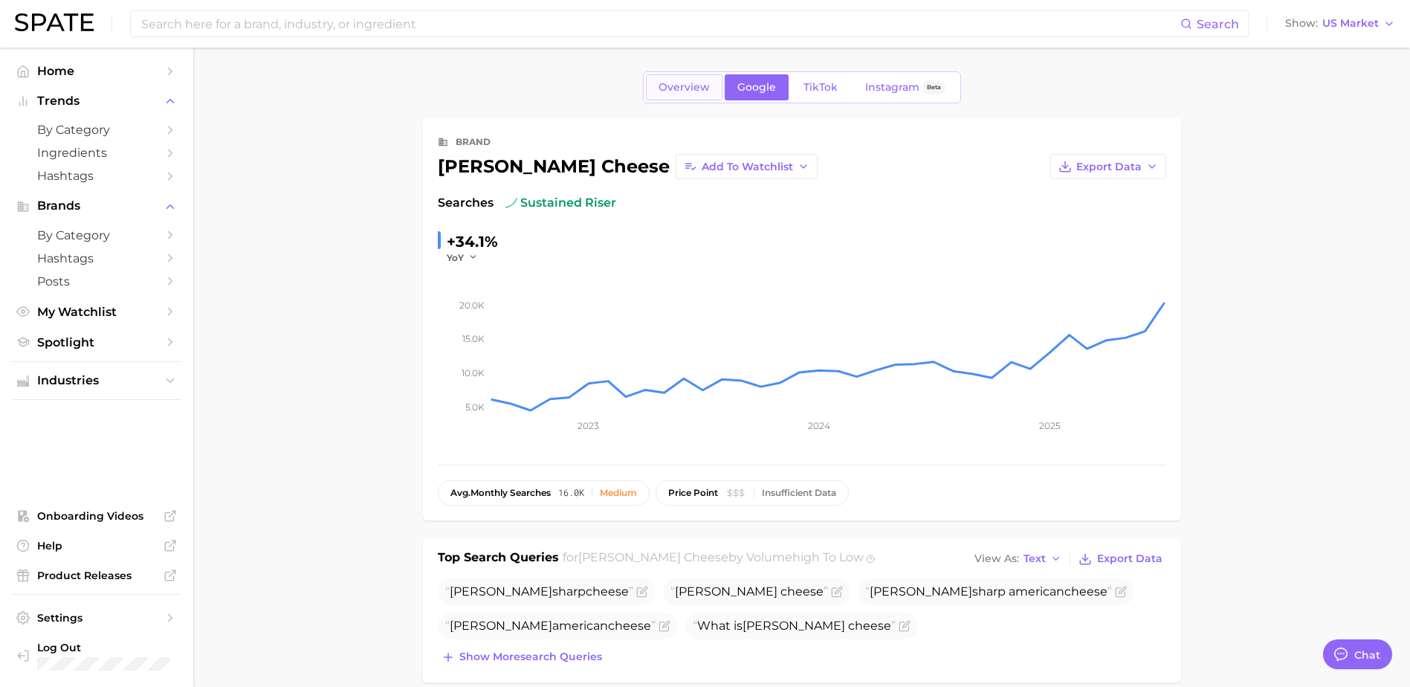
click at [682, 92] on span "Overview" at bounding box center [684, 87] width 51 height 13
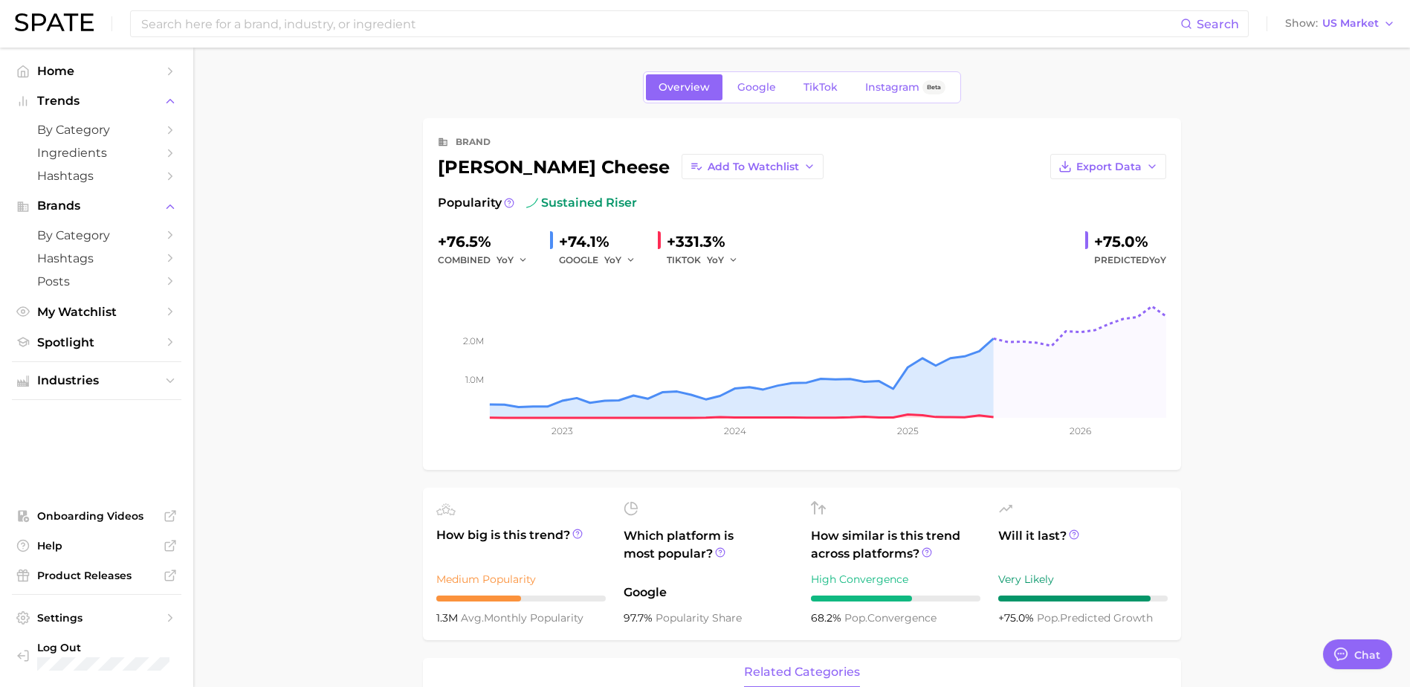
click at [105, 317] on span "My Watchlist" at bounding box center [96, 312] width 119 height 14
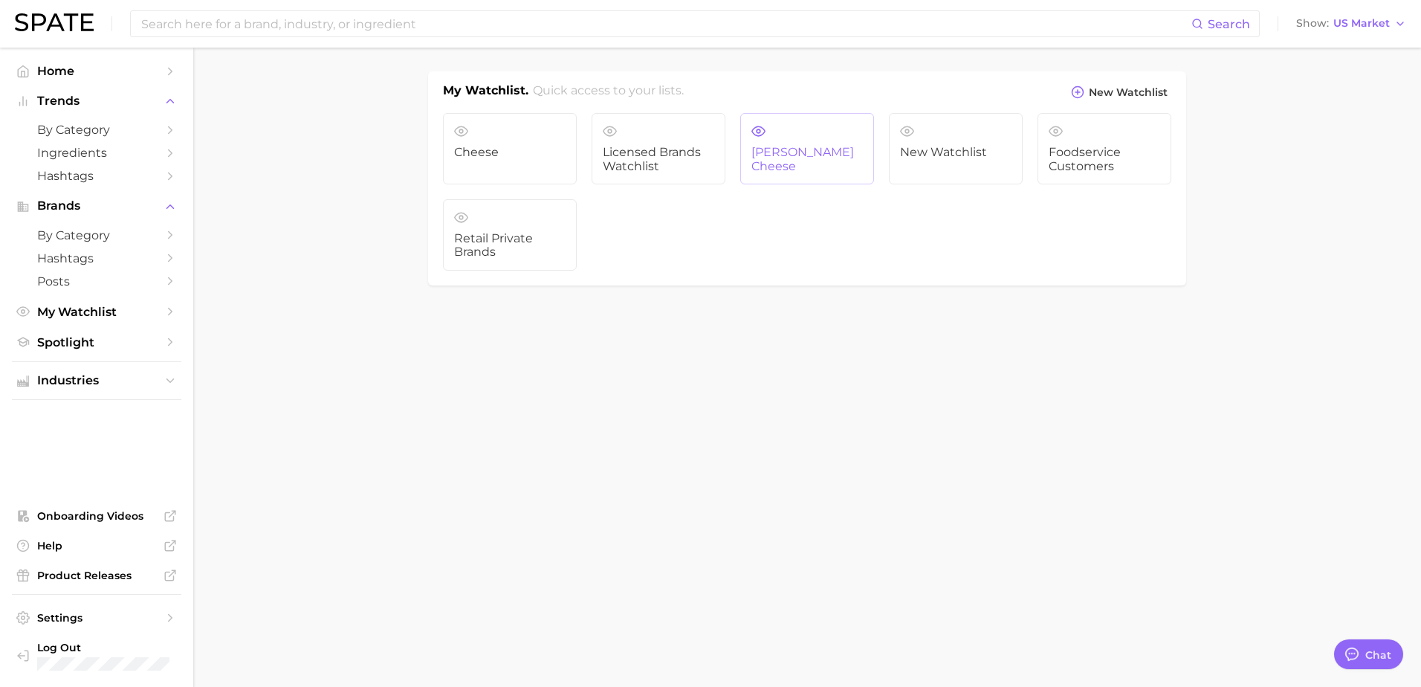
click at [842, 167] on link "[PERSON_NAME] Cheese" at bounding box center [807, 148] width 134 height 71
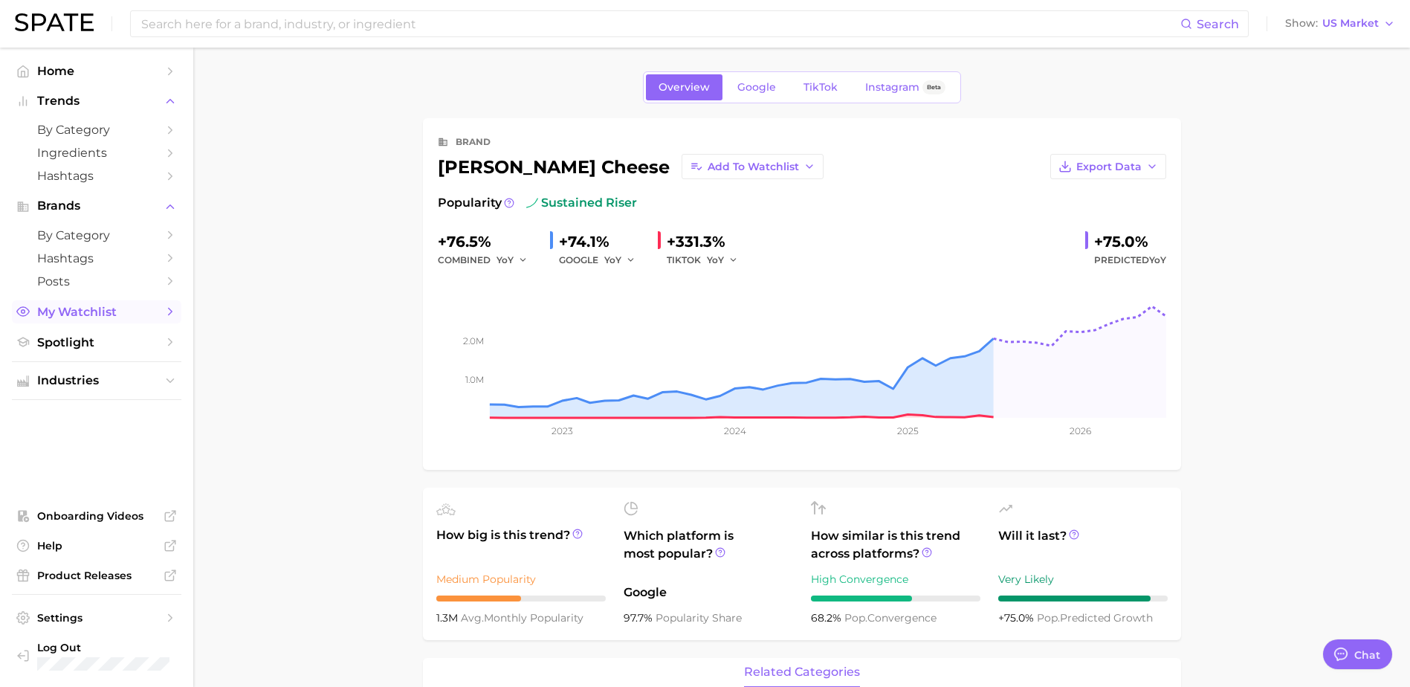
click at [94, 314] on span "My Watchlist" at bounding box center [96, 312] width 119 height 14
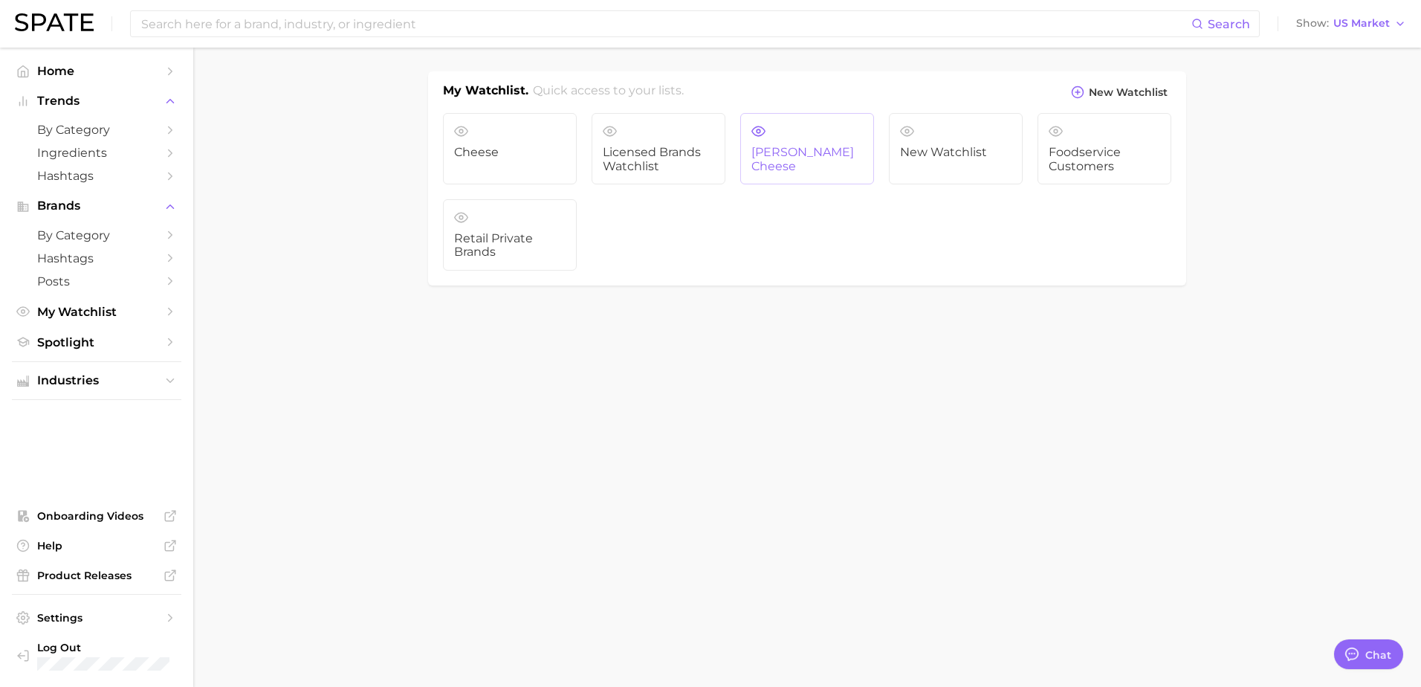
click at [840, 149] on span "[PERSON_NAME] Cheese" at bounding box center [808, 160] width 112 height 28
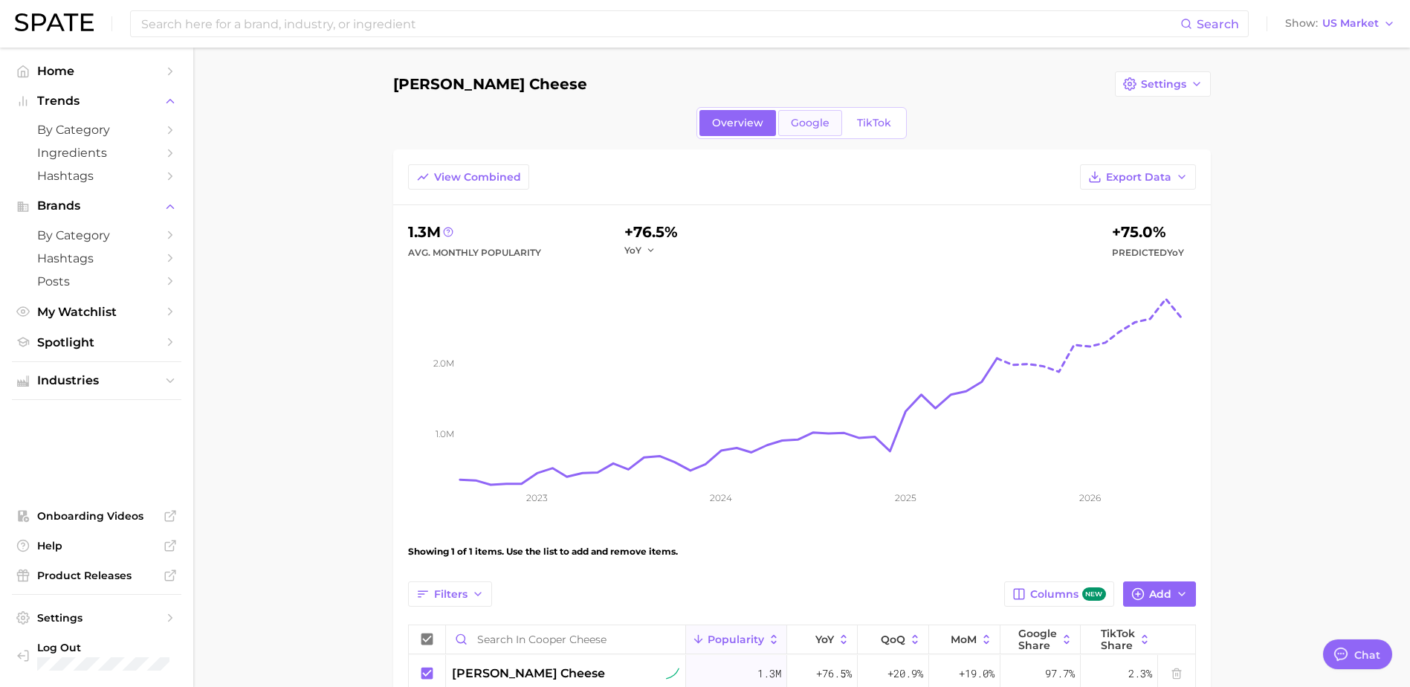
click at [801, 132] on link "Google" at bounding box center [810, 123] width 64 height 26
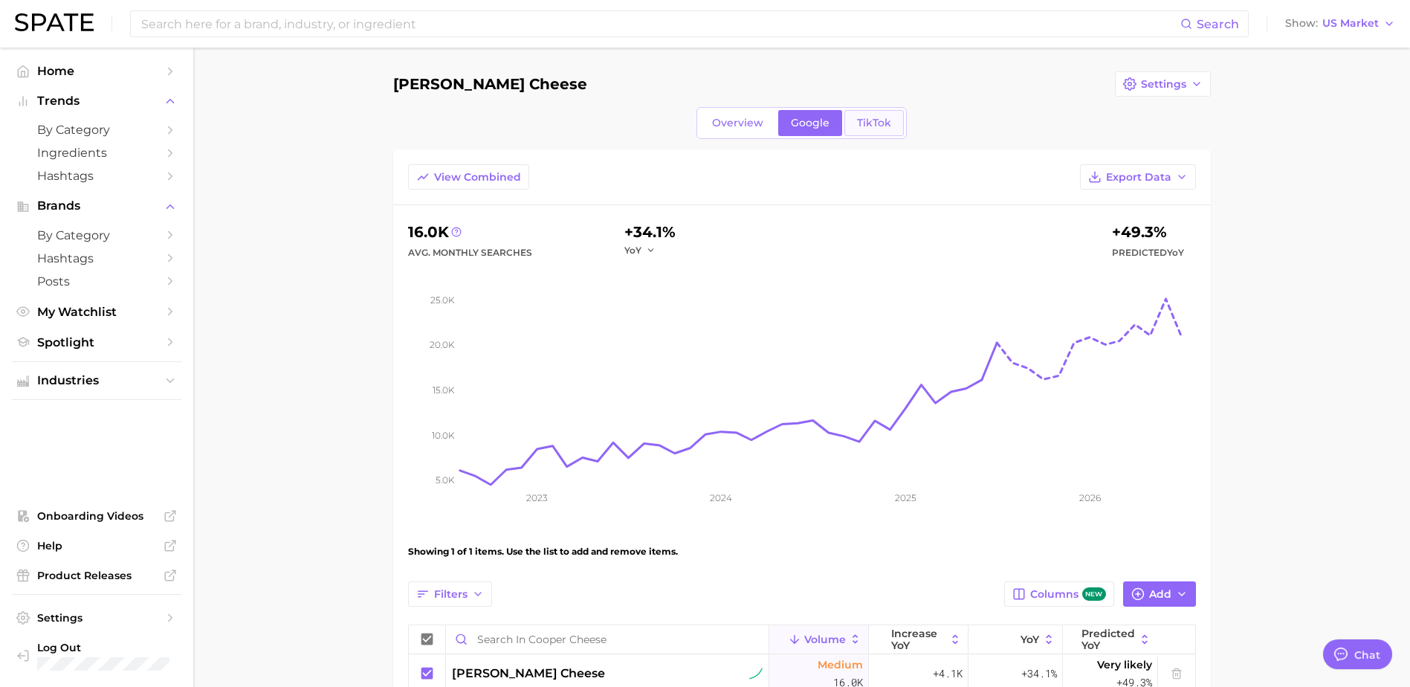
click at [867, 131] on link "TikTok" at bounding box center [874, 123] width 59 height 26
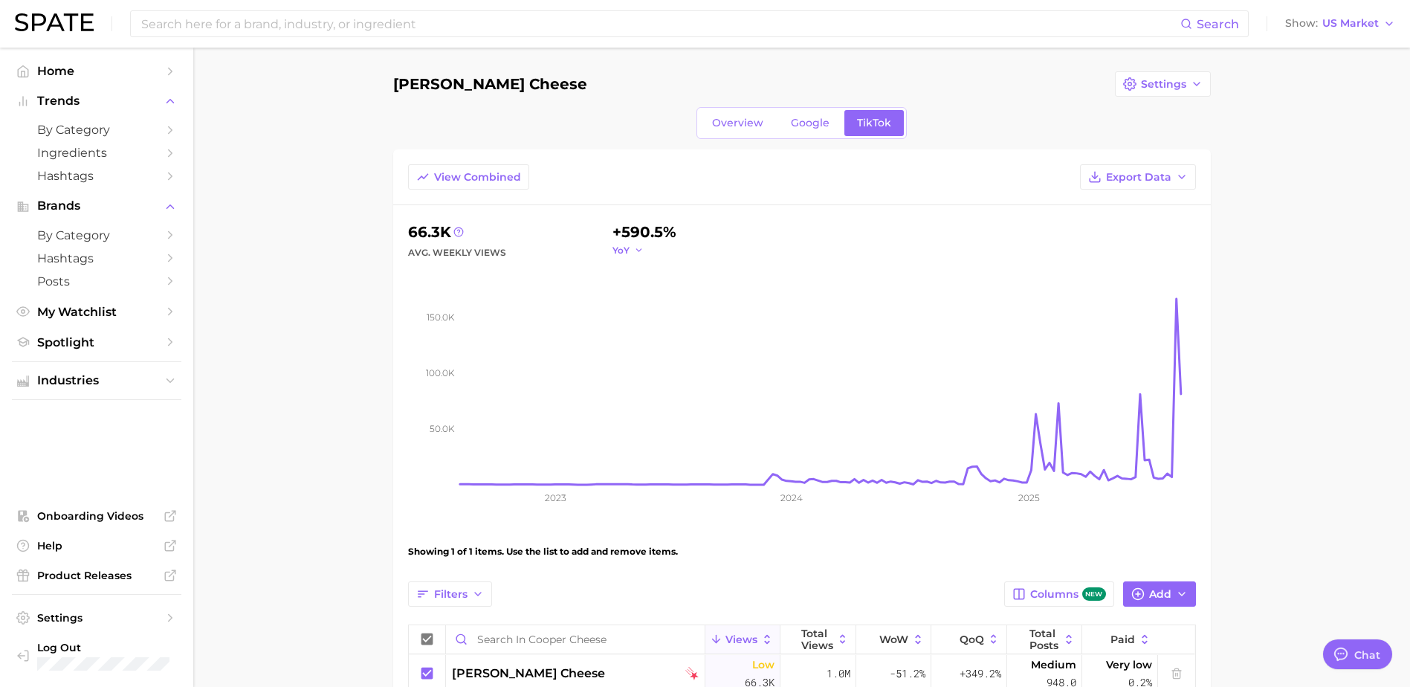
click at [632, 252] on button "YoY" at bounding box center [629, 250] width 32 height 13
click at [558, 294] on button "QoQ" at bounding box center [573, 298] width 164 height 27
click at [636, 247] on button "QoQ" at bounding box center [631, 250] width 36 height 13
click at [557, 314] on button "MoM" at bounding box center [573, 324] width 164 height 27
click at [645, 251] on polyline "button" at bounding box center [644, 250] width 5 height 2
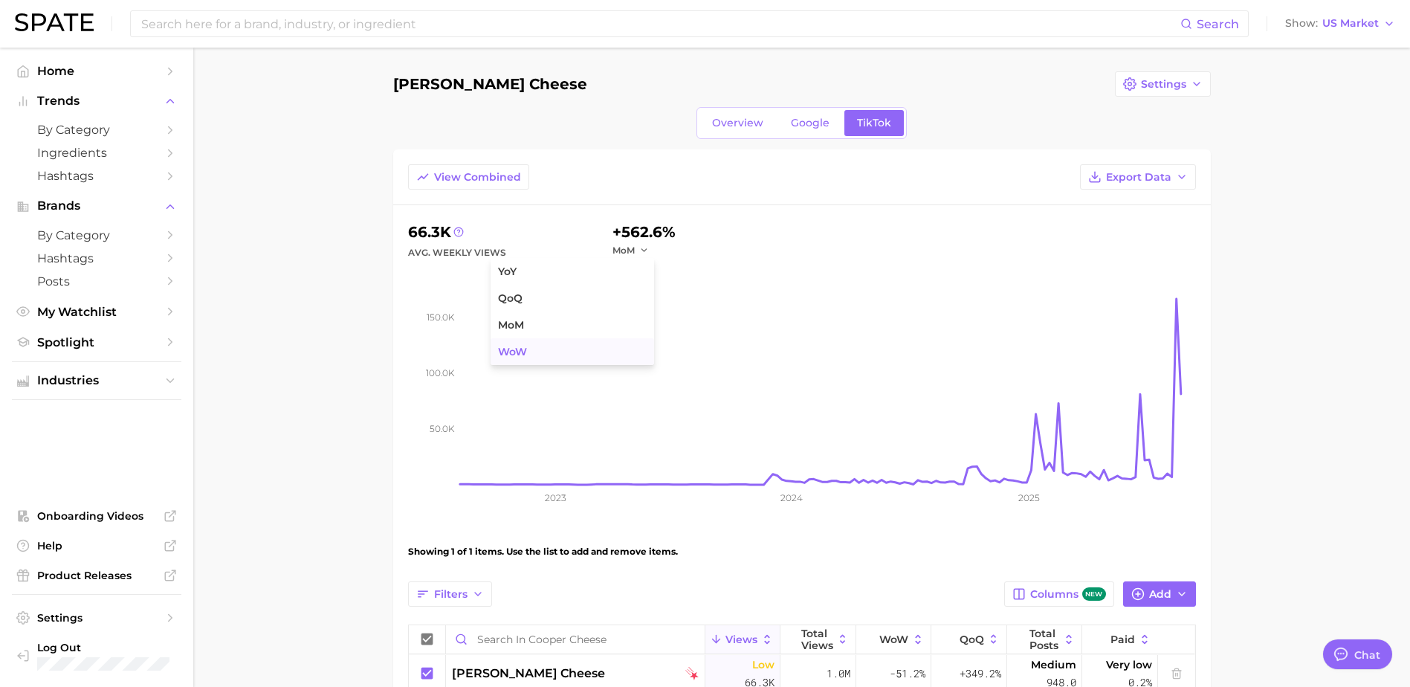
click at [575, 346] on button "WoW" at bounding box center [573, 351] width 164 height 27
click at [642, 245] on button "WoW" at bounding box center [633, 250] width 41 height 13
click at [616, 268] on button "YoY" at bounding box center [573, 271] width 164 height 27
click at [290, 309] on main "[PERSON_NAME] Cheese Settings Overview Google TikTok View Combined Export Data …" at bounding box center [801, 434] width 1217 height 772
click at [748, 122] on span "Overview" at bounding box center [737, 123] width 51 height 13
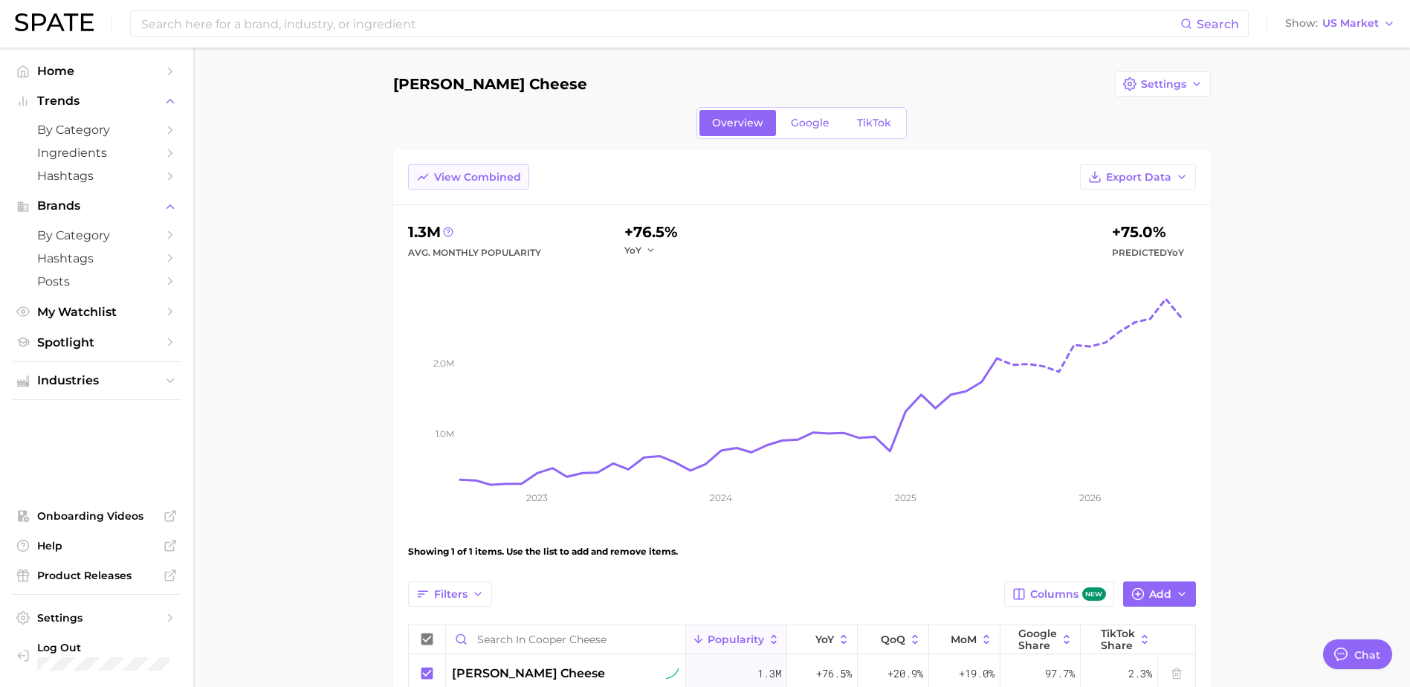
click at [455, 184] on button "View Combined" at bounding box center [468, 176] width 121 height 25
click at [1165, 89] on span "Settings" at bounding box center [1163, 84] width 45 height 13
click at [1247, 125] on main "[PERSON_NAME] Cheese Settings Edit Details Duplicate Delete Overview Google Tik…" at bounding box center [801, 434] width 1217 height 772
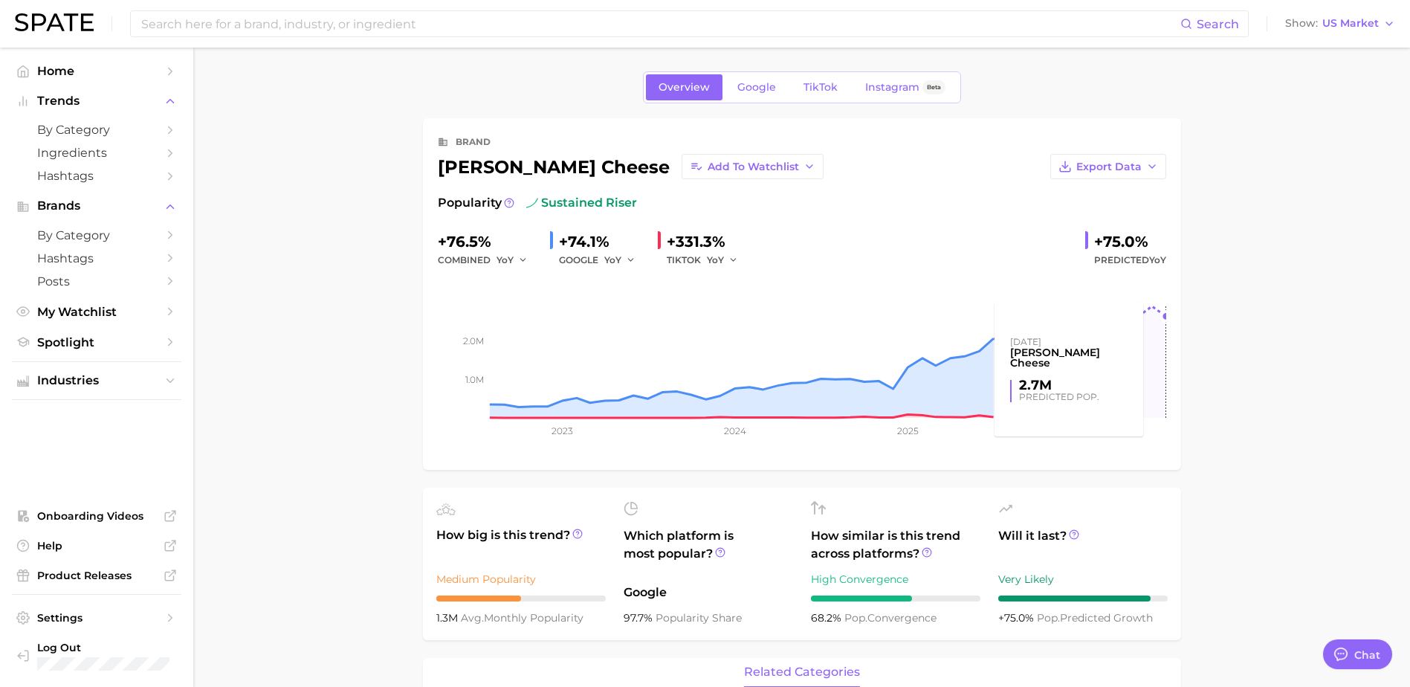
click at [1164, 311] on rect at bounding box center [802, 343] width 729 height 149
